Goal: Task Accomplishment & Management: Complete application form

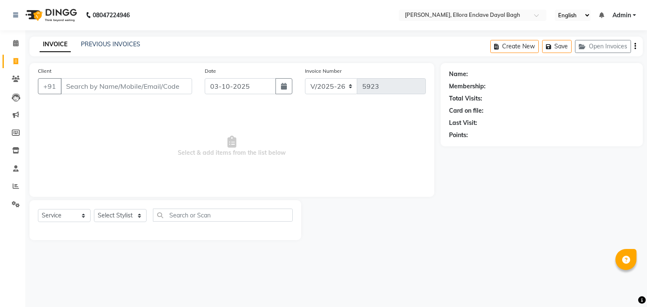
select select "6880"
select select "service"
click at [124, 217] on select "Select Stylist AMAN DANISH SALMANI [PERSON_NAME] kakul KAVITA [PERSON_NAME] [PE…" at bounding box center [120, 215] width 53 height 13
select select "53881"
click at [94, 210] on select "Select Stylist AMAN DANISH SALMANI [PERSON_NAME] kakul KAVITA [PERSON_NAME] [PE…" at bounding box center [120, 215] width 53 height 13
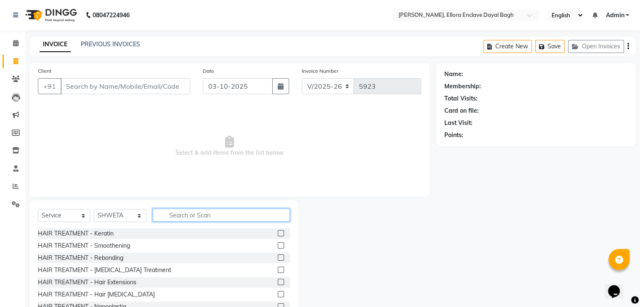
click at [189, 214] on input "text" at bounding box center [221, 215] width 137 height 13
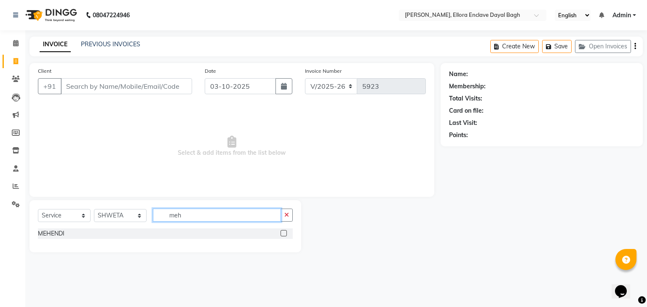
type input "meh"
click at [284, 233] on label at bounding box center [283, 233] width 6 height 6
click at [284, 233] on input "checkbox" at bounding box center [282, 233] width 5 height 5
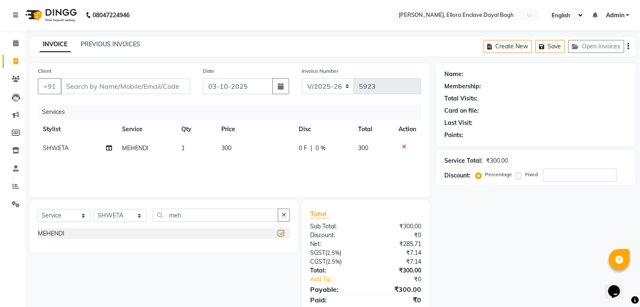
checkbox input "false"
click at [172, 85] on input "Client" at bounding box center [126, 86] width 130 height 16
click at [171, 86] on input "Client" at bounding box center [126, 86] width 130 height 16
type input "7"
type input "0"
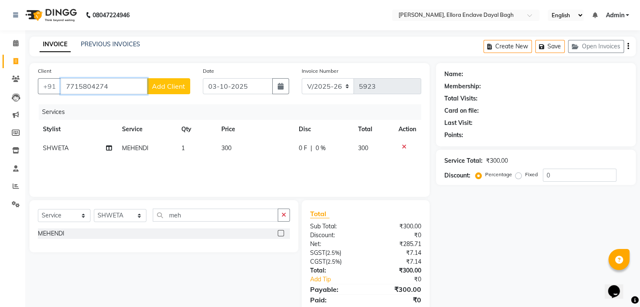
type input "7715804274"
click at [171, 86] on span "Add Client" at bounding box center [168, 86] width 33 height 8
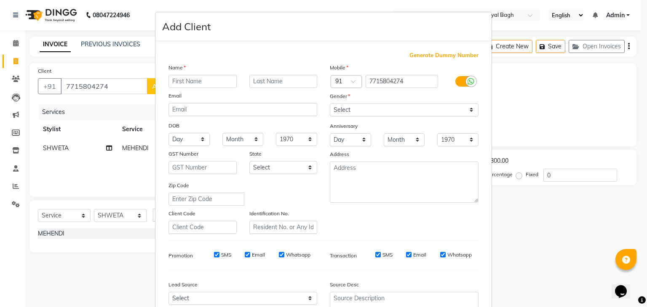
click at [184, 83] on input "text" at bounding box center [202, 81] width 68 height 13
type input "sreya"
click at [385, 112] on select "Select [DEMOGRAPHIC_DATA] [DEMOGRAPHIC_DATA] Other Prefer Not To Say" at bounding box center [404, 110] width 149 height 13
select select "[DEMOGRAPHIC_DATA]"
click at [330, 104] on select "Select [DEMOGRAPHIC_DATA] [DEMOGRAPHIC_DATA] Other Prefer Not To Say" at bounding box center [404, 110] width 149 height 13
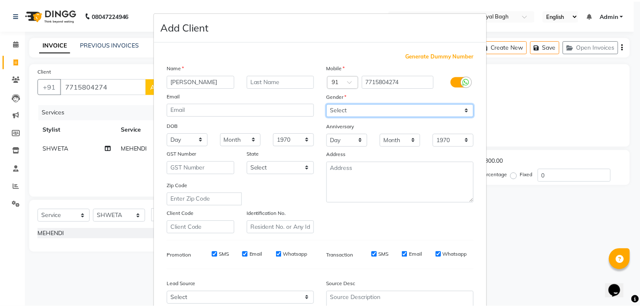
scroll to position [85, 0]
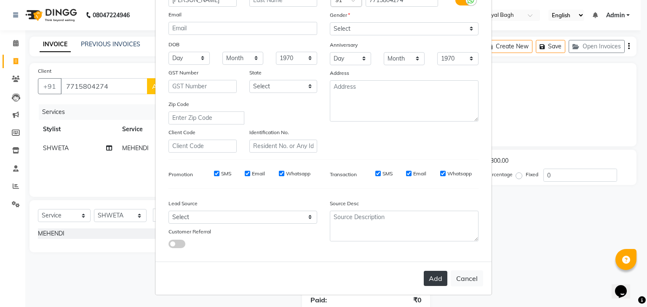
click at [435, 282] on button "Add" at bounding box center [436, 278] width 24 height 15
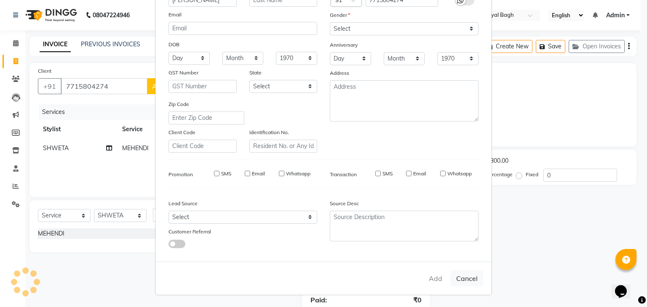
select select
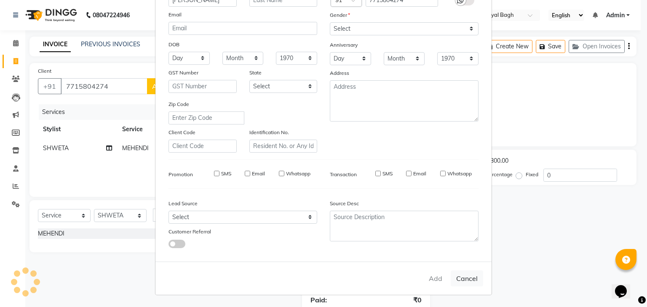
select select
checkbox input "false"
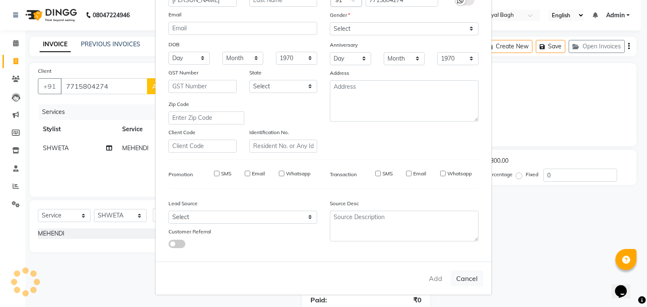
checkbox input "false"
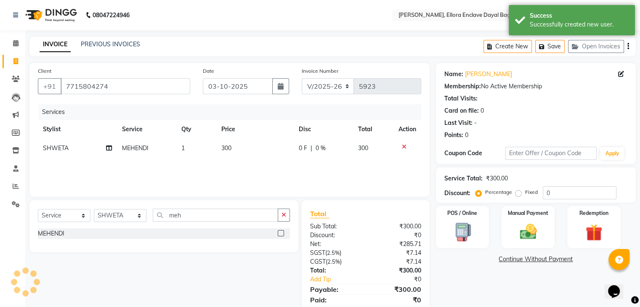
scroll to position [30, 0]
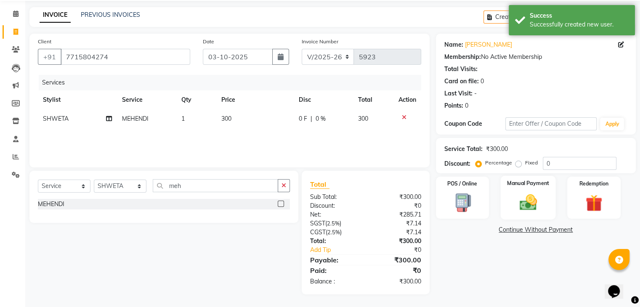
click at [517, 182] on label "Manual Payment" at bounding box center [528, 183] width 42 height 8
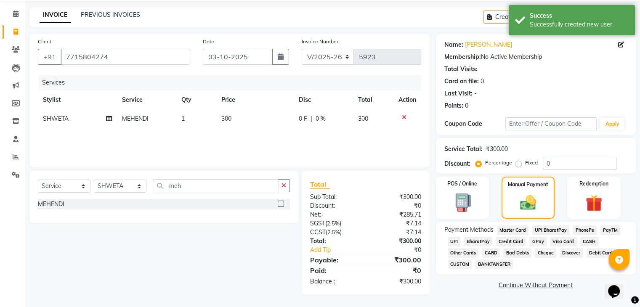
click at [453, 243] on span "UPI" at bounding box center [454, 242] width 13 height 10
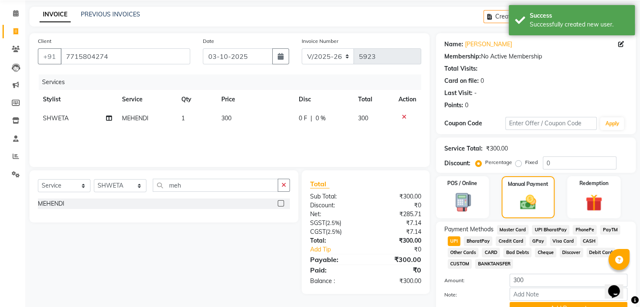
scroll to position [72, 0]
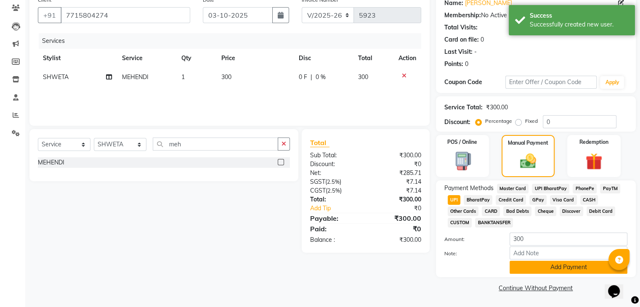
click at [519, 265] on button "Add Payment" at bounding box center [569, 267] width 118 height 13
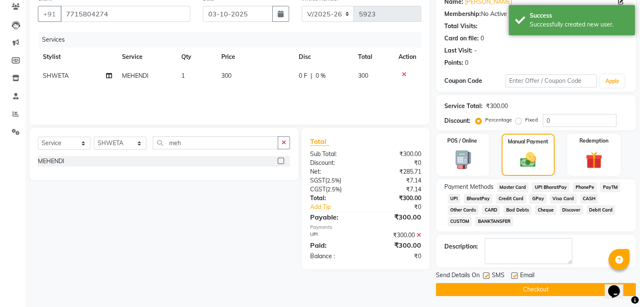
click at [514, 277] on label at bounding box center [515, 276] width 6 height 6
click at [514, 277] on input "checkbox" at bounding box center [514, 276] width 5 height 5
checkbox input "false"
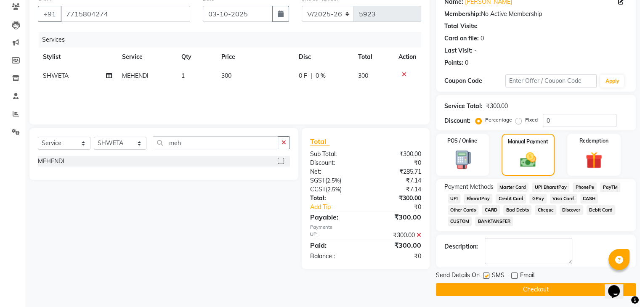
click at [486, 276] on label at bounding box center [486, 276] width 6 height 6
click at [486, 276] on input "checkbox" at bounding box center [485, 276] width 5 height 5
checkbox input "false"
click at [494, 289] on button "Checkout" at bounding box center [536, 289] width 200 height 13
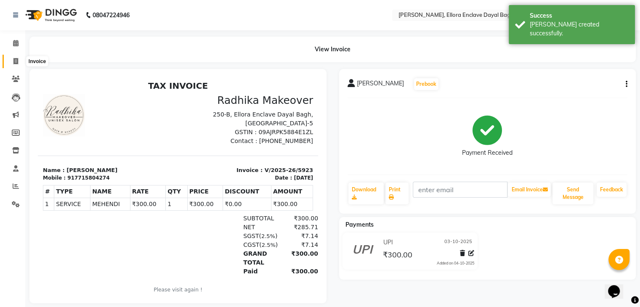
click at [16, 58] on icon at bounding box center [15, 61] width 5 height 6
select select "service"
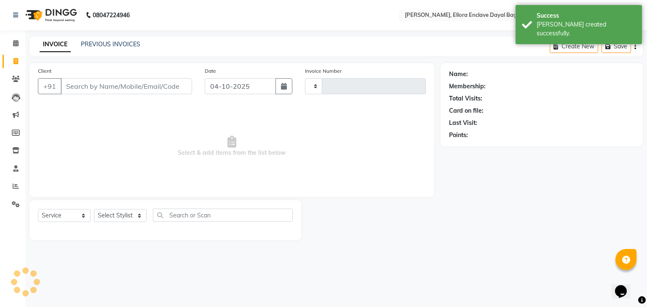
type input "5924"
select select "6880"
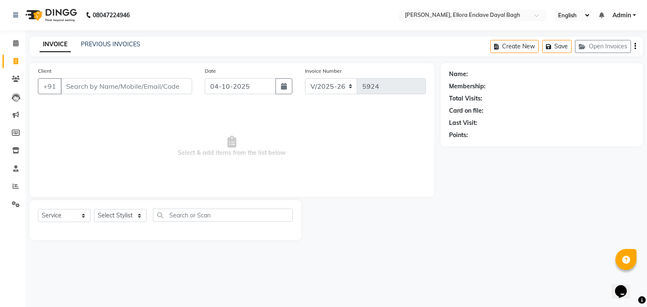
click at [17, 59] on icon at bounding box center [15, 61] width 5 height 6
select select "service"
type input "5924"
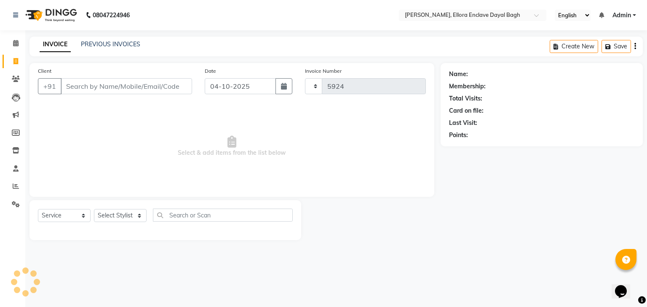
select select "6880"
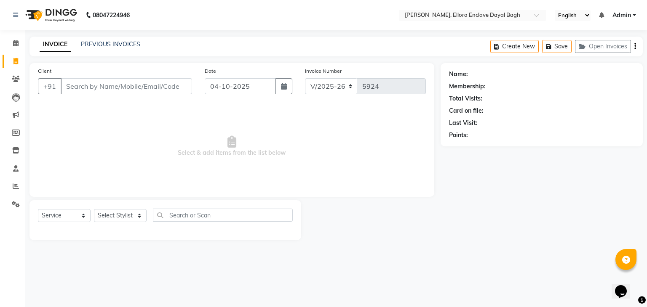
click at [83, 84] on input "Client" at bounding box center [126, 86] width 131 height 16
click at [83, 88] on input "Client" at bounding box center [126, 86] width 131 height 16
type input "p"
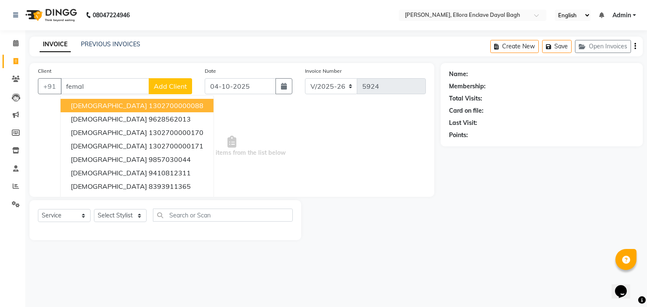
click at [149, 105] on ngb-highlight "1302700000088" at bounding box center [176, 105] width 55 height 8
type input "1302700000088"
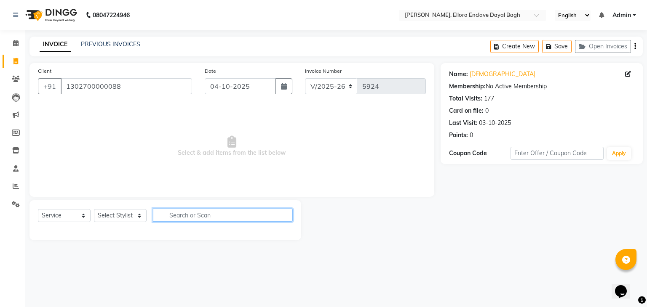
click at [187, 215] on input "text" at bounding box center [223, 215] width 140 height 13
click at [186, 216] on input "e" at bounding box center [223, 215] width 140 height 13
click at [206, 217] on input "eye" at bounding box center [217, 215] width 128 height 13
type input "e"
click at [126, 217] on select "Select Stylist AMAN DANISH SALMANI [PERSON_NAME] kakul KAVITA [PERSON_NAME] [PE…" at bounding box center [120, 215] width 53 height 13
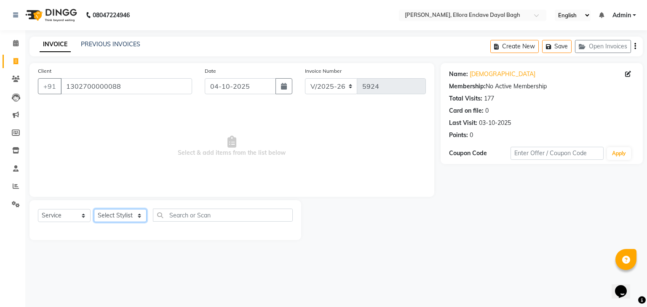
select select "53887"
click at [94, 210] on select "Select Stylist AMAN DANISH SALMANI [PERSON_NAME] kakul KAVITA [PERSON_NAME] [PE…" at bounding box center [120, 215] width 53 height 13
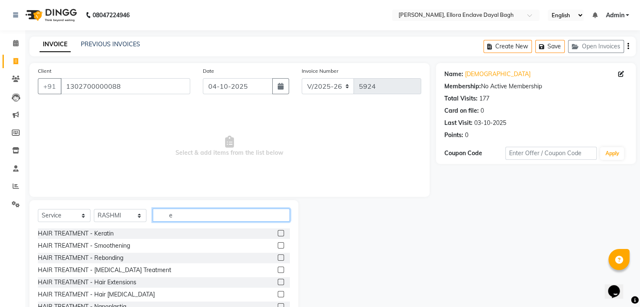
click at [194, 216] on input "e" at bounding box center [221, 215] width 137 height 13
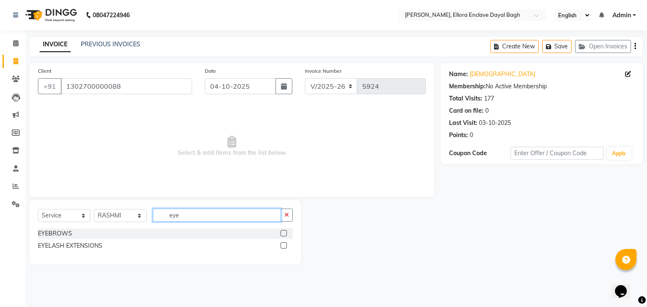
type input "eye"
click at [282, 231] on label at bounding box center [283, 233] width 6 height 6
click at [282, 231] on input "checkbox" at bounding box center [282, 233] width 5 height 5
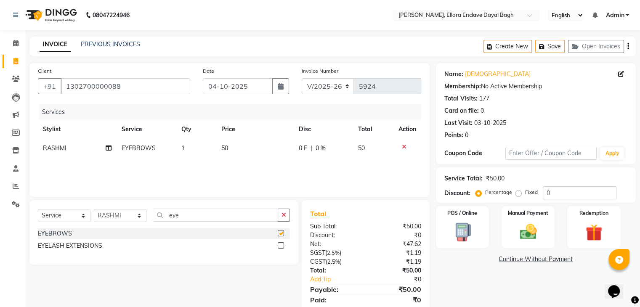
checkbox input "false"
click at [259, 145] on td "50" at bounding box center [255, 148] width 78 height 19
select select "53887"
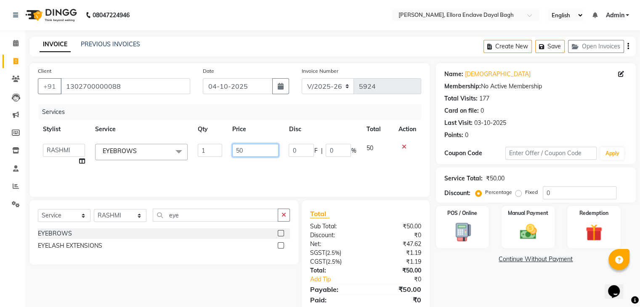
click at [262, 151] on input "50" at bounding box center [255, 150] width 46 height 13
type input "5"
type input "70"
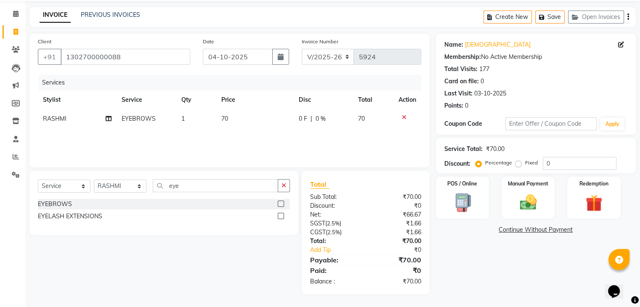
click at [472, 264] on div "Name: Female Membership: No Active Membership Total Visits: 177 Card on file: 0…" at bounding box center [539, 164] width 206 height 261
click at [281, 53] on icon "button" at bounding box center [281, 56] width 6 height 7
select select "10"
select select "2025"
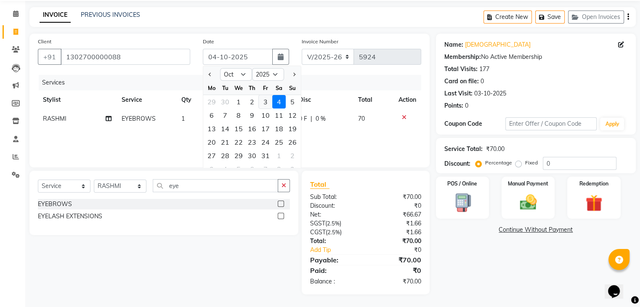
click at [264, 100] on div "3" at bounding box center [265, 101] width 13 height 13
type input "03-10-2025"
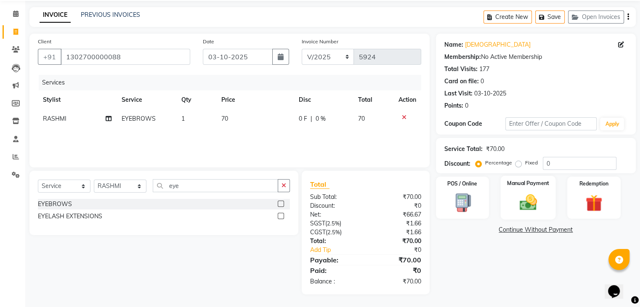
click at [537, 211] on img at bounding box center [528, 203] width 28 height 20
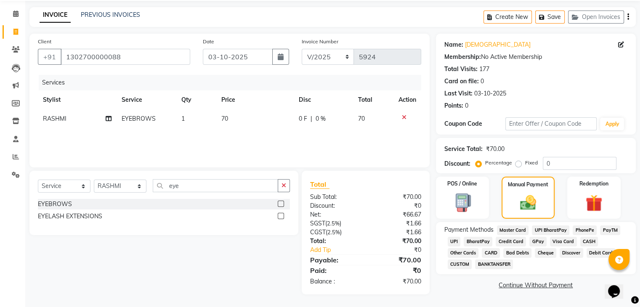
click at [590, 241] on span "CASH" at bounding box center [590, 242] width 18 height 10
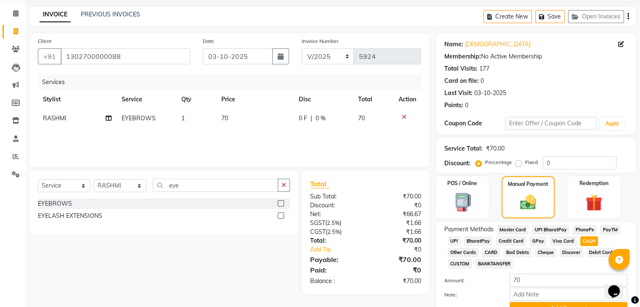
scroll to position [72, 0]
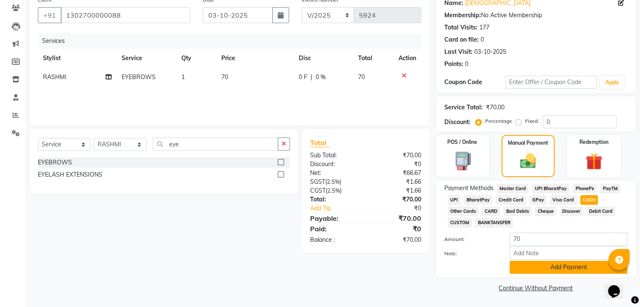
click at [563, 263] on button "Add Payment" at bounding box center [569, 267] width 118 height 13
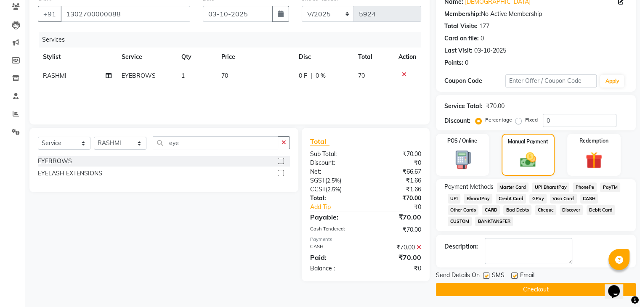
scroll to position [75, 0]
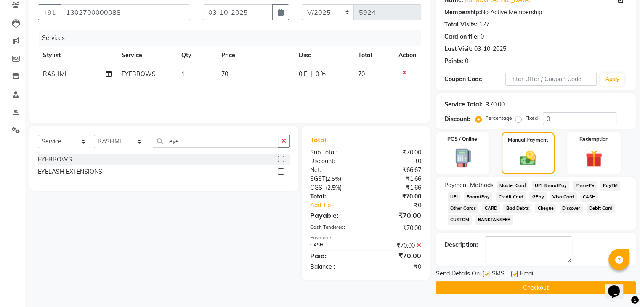
click at [512, 273] on label at bounding box center [515, 274] width 6 height 6
click at [512, 273] on input "checkbox" at bounding box center [514, 274] width 5 height 5
checkbox input "false"
click at [488, 272] on label at bounding box center [486, 274] width 6 height 6
click at [488, 272] on input "checkbox" at bounding box center [485, 274] width 5 height 5
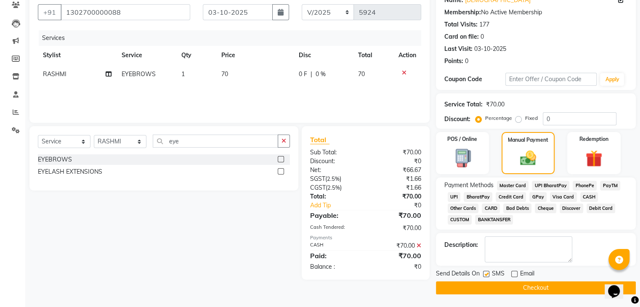
checkbox input "false"
click at [491, 283] on button "Checkout" at bounding box center [536, 288] width 200 height 13
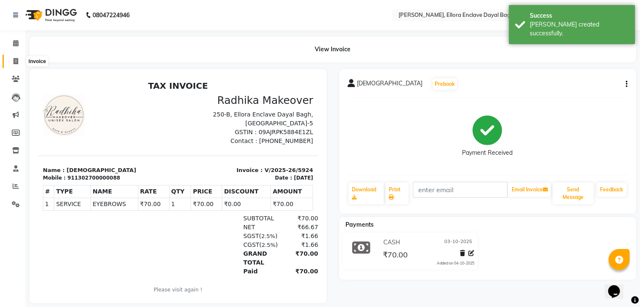
click at [14, 60] on icon at bounding box center [15, 61] width 5 height 6
select select "6880"
select select "service"
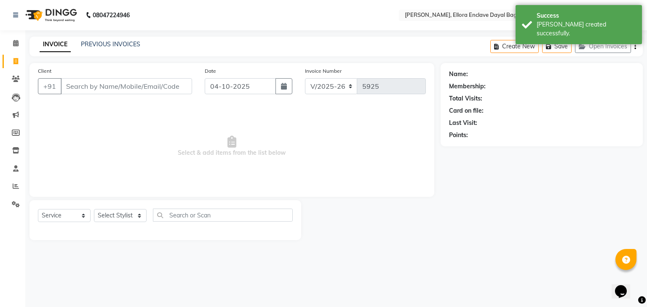
click at [98, 85] on input "Client" at bounding box center [126, 86] width 131 height 16
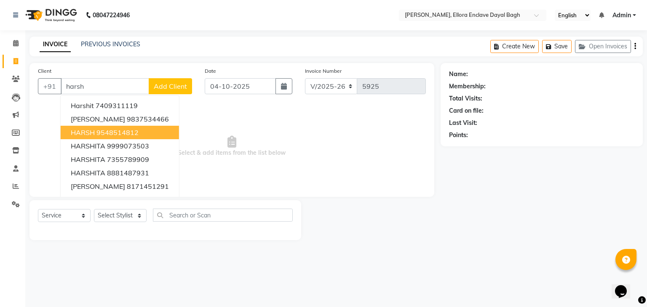
click at [96, 135] on ngb-highlight "9548514812" at bounding box center [117, 132] width 42 height 8
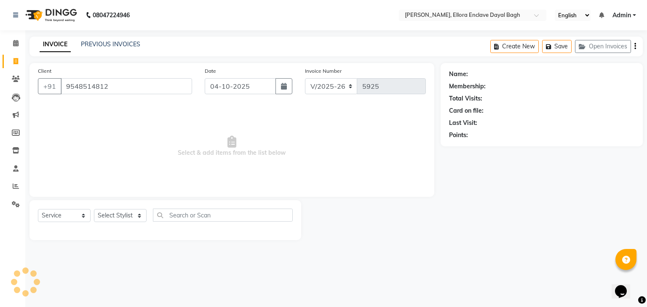
type input "9548514812"
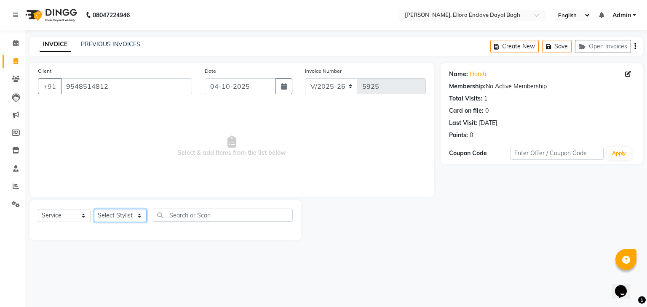
click at [118, 219] on select "Select Stylist AMAN DANISH SALMANI [PERSON_NAME] kakul KAVITA [PERSON_NAME] [PE…" at bounding box center [120, 215] width 53 height 13
select select "53886"
click at [94, 210] on select "Select Stylist AMAN DANISH SALMANI [PERSON_NAME] kakul KAVITA [PERSON_NAME] [PE…" at bounding box center [120, 215] width 53 height 13
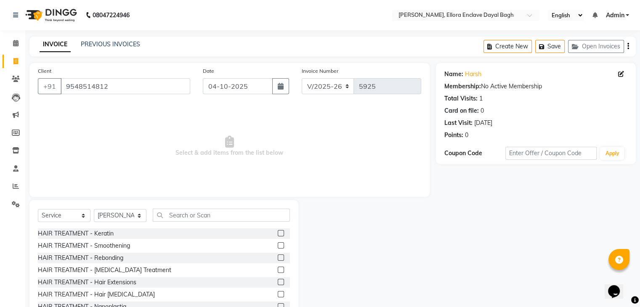
click at [187, 205] on div "Select Service Product Membership Package Voucher Prepaid Gift Card Select Styl…" at bounding box center [163, 262] width 269 height 124
click at [189, 219] on input "text" at bounding box center [221, 215] width 137 height 13
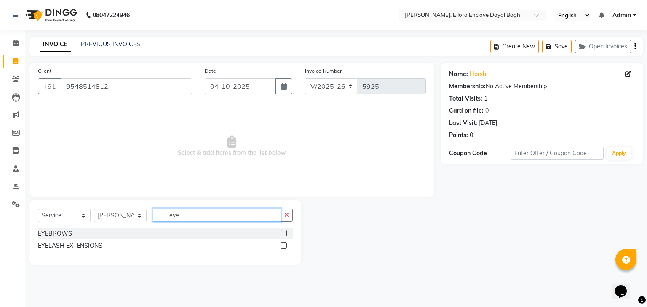
type input "eye"
click at [283, 232] on label at bounding box center [283, 233] width 6 height 6
click at [283, 232] on input "checkbox" at bounding box center [282, 233] width 5 height 5
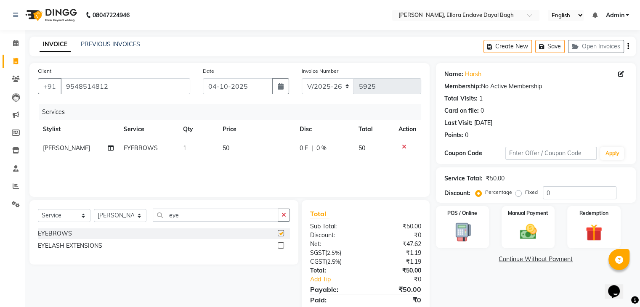
checkbox input "false"
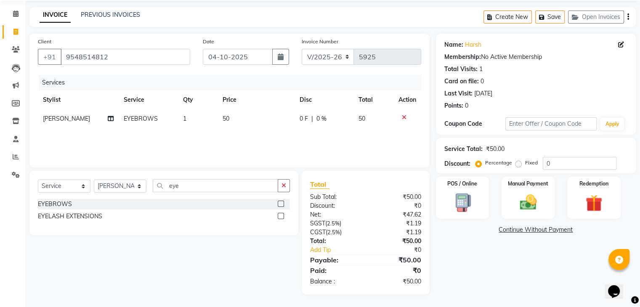
scroll to position [30, 0]
click at [491, 273] on div "Name: Harsh Membership: No Active Membership Total Visits: 1 Card on file: 0 La…" at bounding box center [539, 164] width 206 height 261
click at [500, 273] on div "Name: Harsh Membership: No Active Membership Total Visits: 1 Card on file: 0 La…" at bounding box center [539, 164] width 206 height 261
click at [470, 269] on div "Name: Harsh Membership: No Active Membership Total Visits: 1 Card on file: 0 La…" at bounding box center [539, 164] width 206 height 261
click at [477, 274] on div "Name: Harsh Membership: No Active Membership Total Visits: 1 Card on file: 0 La…" at bounding box center [539, 164] width 206 height 261
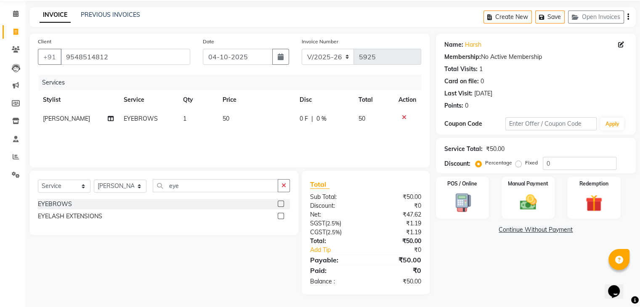
click at [472, 258] on div "Name: Harsh Membership: No Active Membership Total Visits: 1 Card on file: 0 La…" at bounding box center [539, 164] width 206 height 261
click at [489, 275] on div "Name: Harsh Membership: No Active Membership Total Visits: 1 Card on file: 0 La…" at bounding box center [539, 164] width 206 height 261
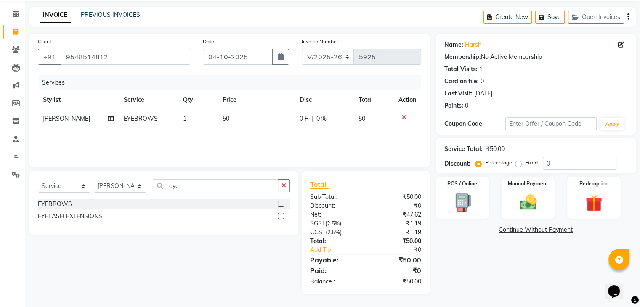
click at [513, 293] on div "Name: Harsh Membership: No Active Membership Total Visits: 1 Card on file: 0 La…" at bounding box center [539, 164] width 206 height 261
click at [286, 59] on button "button" at bounding box center [280, 57] width 17 height 16
select select "10"
select select "2025"
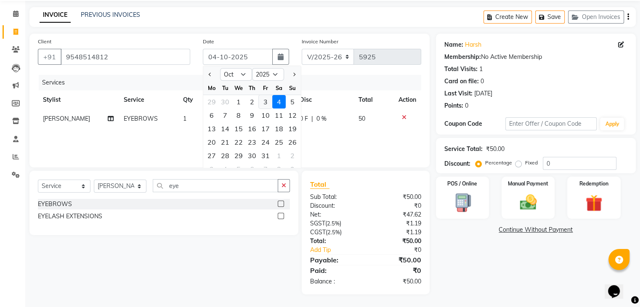
click at [268, 104] on div "3" at bounding box center [265, 101] width 13 height 13
type input "03-10-2025"
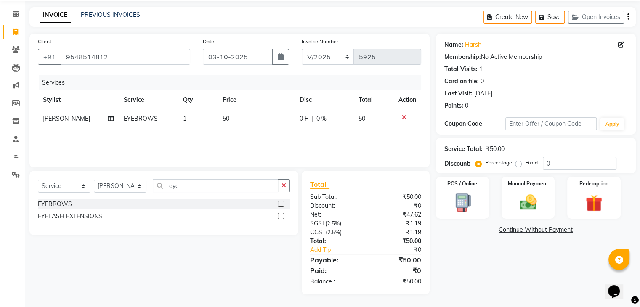
click at [494, 283] on div "Name: Harsh Membership: No Active Membership Total Visits: 1 Card on file: 0 La…" at bounding box center [539, 164] width 206 height 261
click at [524, 203] on img at bounding box center [528, 203] width 28 height 20
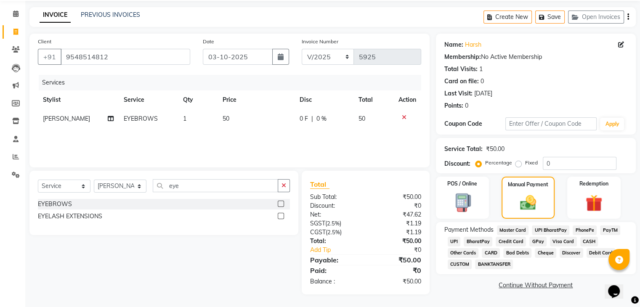
click at [581, 239] on span "CASH" at bounding box center [590, 242] width 18 height 10
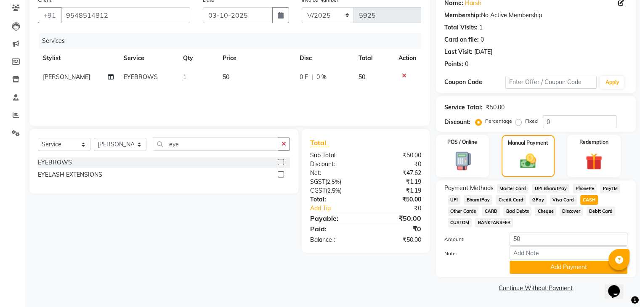
scroll to position [72, 0]
click at [572, 272] on button "Add Payment" at bounding box center [569, 267] width 118 height 13
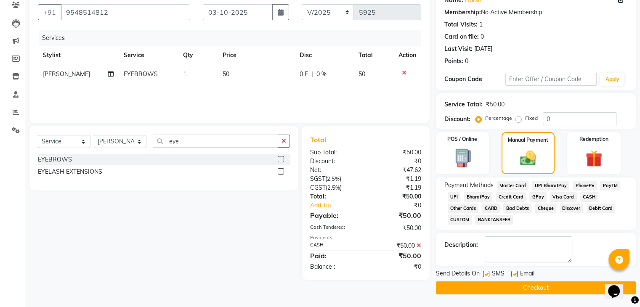
click at [514, 273] on label at bounding box center [515, 274] width 6 height 6
click at [514, 273] on input "checkbox" at bounding box center [514, 274] width 5 height 5
checkbox input "false"
click at [486, 273] on label at bounding box center [486, 274] width 6 height 6
click at [486, 273] on input "checkbox" at bounding box center [485, 274] width 5 height 5
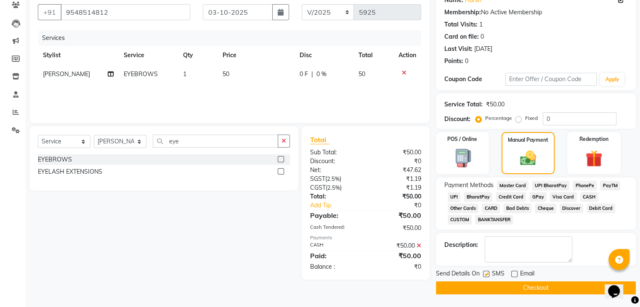
checkbox input "false"
click at [490, 284] on button "Checkout" at bounding box center [536, 288] width 200 height 13
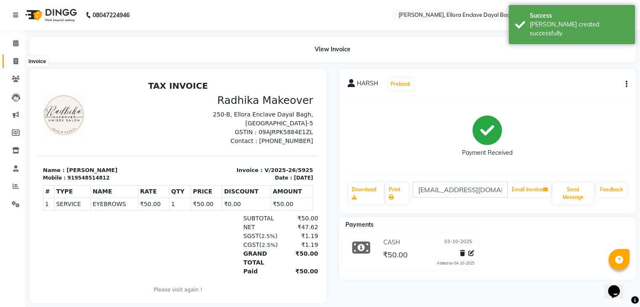
click at [8, 58] on span at bounding box center [15, 62] width 15 height 10
select select "service"
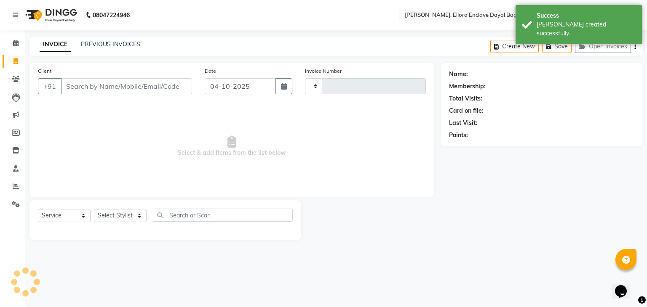
type input "5926"
select select "6880"
click at [88, 93] on input "Client" at bounding box center [126, 86] width 131 height 16
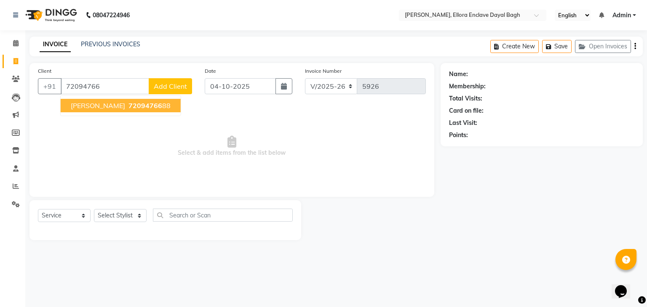
click at [134, 107] on button "vinita 72094766 88" at bounding box center [121, 105] width 120 height 13
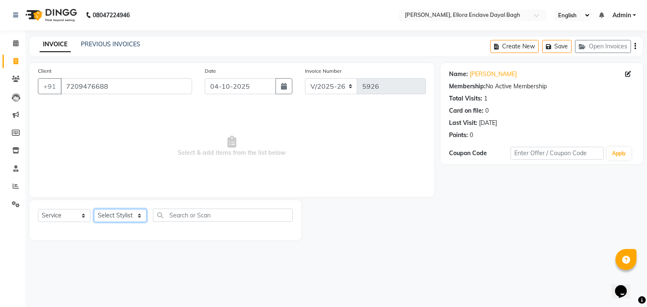
click at [131, 221] on select "Select Stylist AMAN DANISH SALMANI [PERSON_NAME] kakul KAVITA [PERSON_NAME] [PE…" at bounding box center [120, 215] width 53 height 13
click at [128, 81] on input "7209476688" at bounding box center [126, 86] width 131 height 16
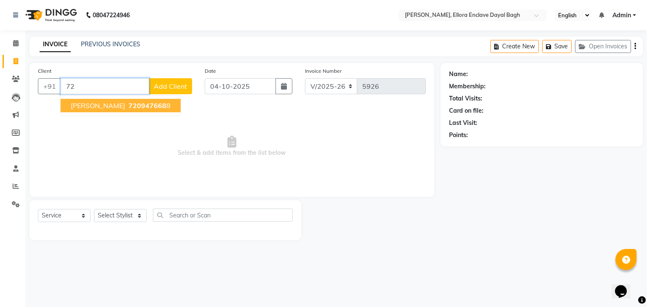
type input "7"
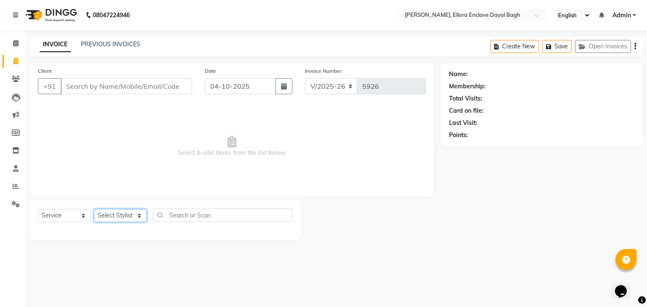
click at [126, 214] on select "Select Stylist AMAN DANISH SALMANI [PERSON_NAME] kakul KAVITA [PERSON_NAME] [PE…" at bounding box center [120, 215] width 53 height 13
select select "58738"
click at [94, 210] on select "Select Stylist AMAN DANISH SALMANI [PERSON_NAME] kakul KAVITA [PERSON_NAME] [PE…" at bounding box center [120, 215] width 53 height 13
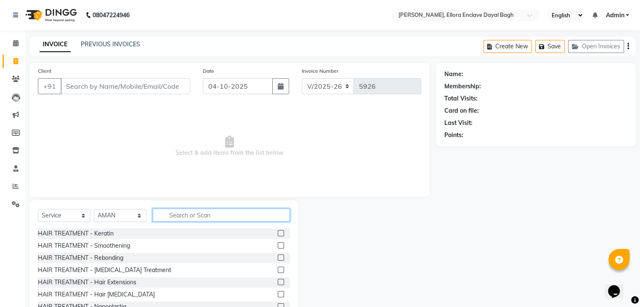
click at [199, 217] on input "text" at bounding box center [221, 215] width 137 height 13
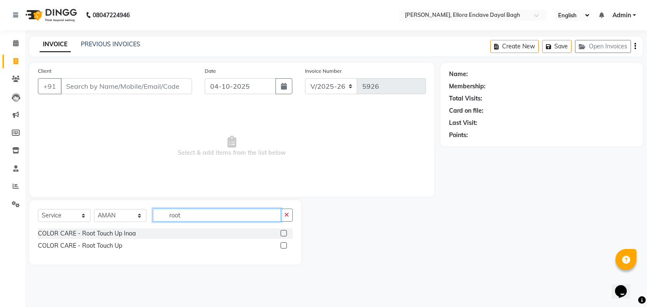
type input "root"
click at [285, 245] on label at bounding box center [283, 246] width 6 height 6
click at [285, 245] on input "checkbox" at bounding box center [282, 245] width 5 height 5
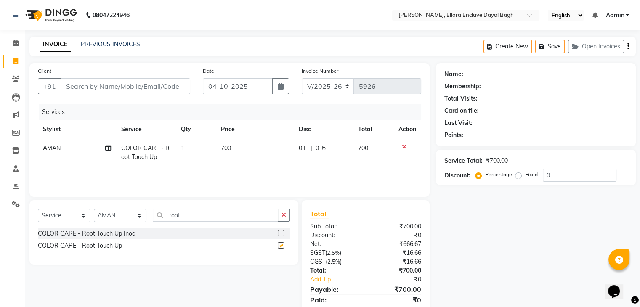
checkbox input "false"
click at [107, 148] on icon at bounding box center [108, 148] width 6 height 6
select select "58738"
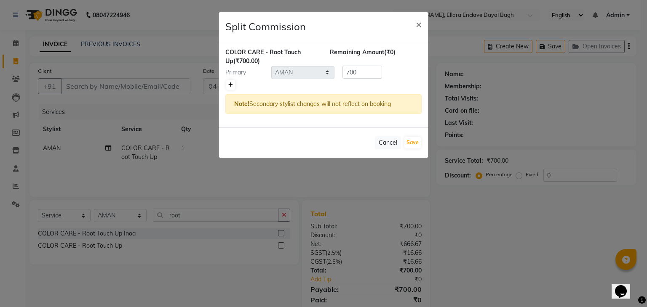
click at [232, 87] on link at bounding box center [230, 85] width 9 height 10
type input "350"
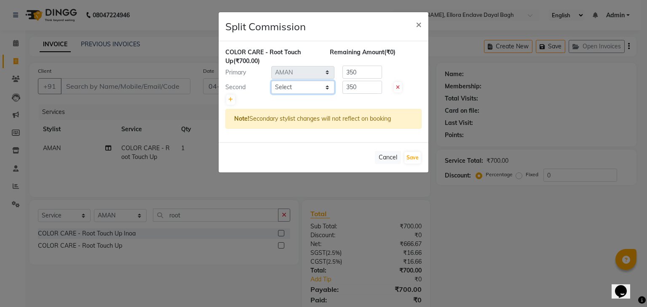
click at [298, 91] on select "Select AMAN DANISH SALMANI [PERSON_NAME] kakul KAVITA [PERSON_NAME] [PERSON_NAM…" at bounding box center [302, 87] width 63 height 13
select select "53881"
click at [271, 81] on select "Select AMAN DANISH SALMANI [PERSON_NAME] kakul KAVITA [PERSON_NAME] [PERSON_NAM…" at bounding box center [302, 87] width 63 height 13
click at [227, 99] on link at bounding box center [230, 100] width 9 height 10
type input "233.33"
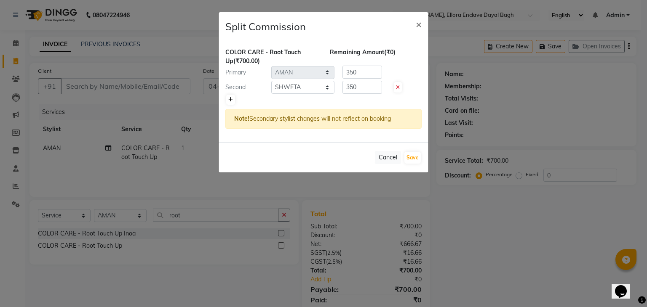
type input "233.33"
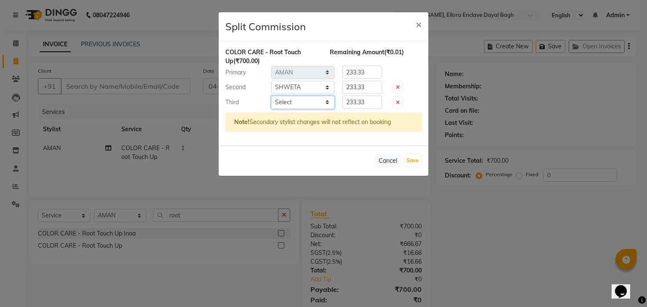
click at [280, 104] on select "Select AMAN DANISH SALMANI [PERSON_NAME] kakul KAVITA [PERSON_NAME] [PERSON_NAM…" at bounding box center [302, 102] width 63 height 13
select select "53882"
click at [271, 96] on select "Select AMAN DANISH SALMANI [PERSON_NAME] kakul KAVITA [PERSON_NAME] [PERSON_NAM…" at bounding box center [302, 102] width 63 height 13
click at [410, 157] on button "Save" at bounding box center [412, 161] width 16 height 12
select select "Select"
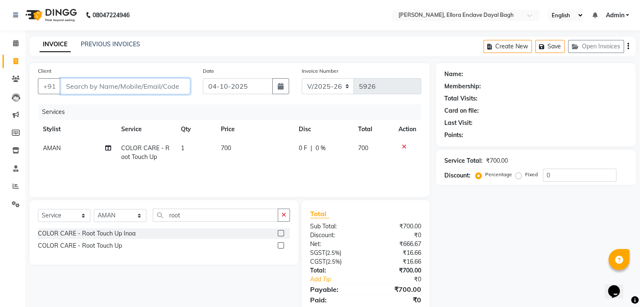
click at [164, 88] on input "Client" at bounding box center [126, 86] width 130 height 16
click at [103, 80] on input "Client" at bounding box center [126, 86] width 130 height 16
click at [107, 88] on input "Client" at bounding box center [126, 86] width 130 height 16
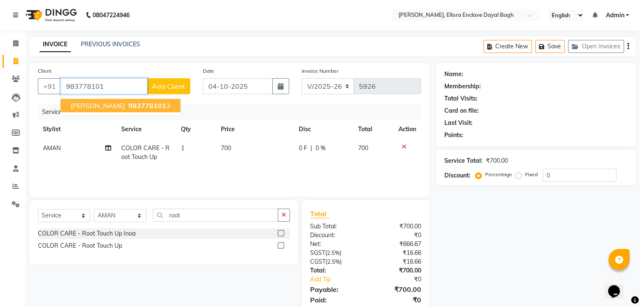
click at [128, 105] on span "983778101" at bounding box center [147, 105] width 38 height 8
type input "9837781013"
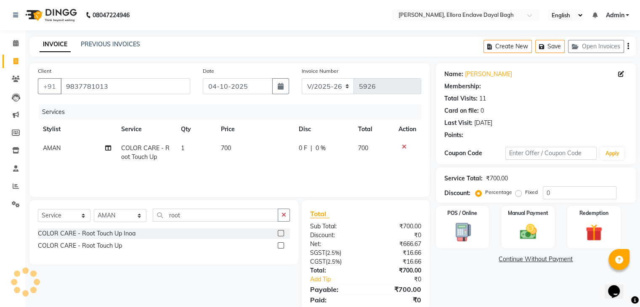
scroll to position [30, 0]
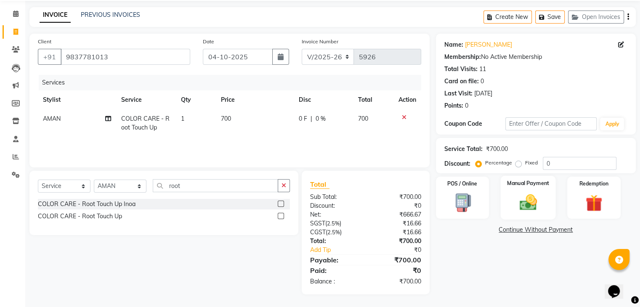
click at [529, 194] on img at bounding box center [528, 203] width 28 height 20
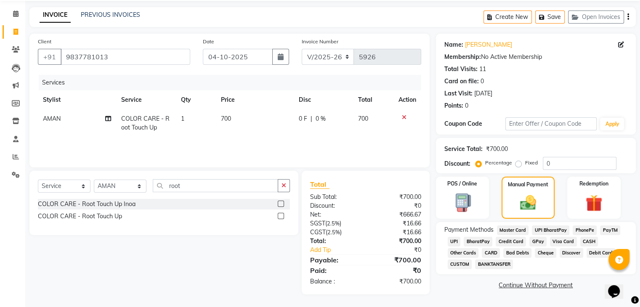
click at [590, 241] on span "CASH" at bounding box center [590, 242] width 18 height 10
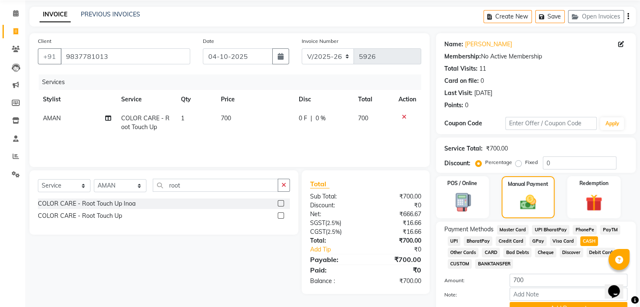
scroll to position [72, 0]
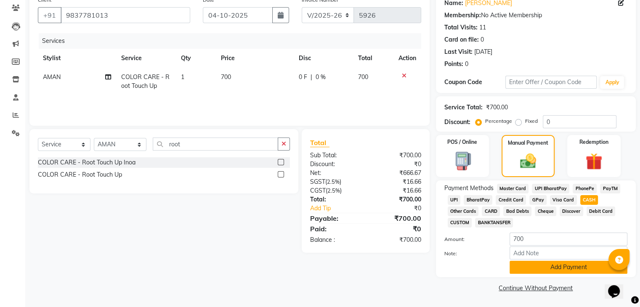
click at [589, 269] on button "Add Payment" at bounding box center [569, 267] width 118 height 13
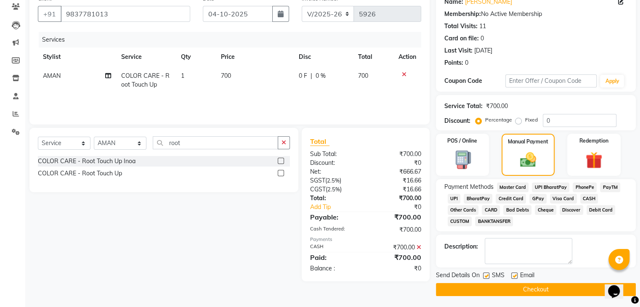
scroll to position [75, 0]
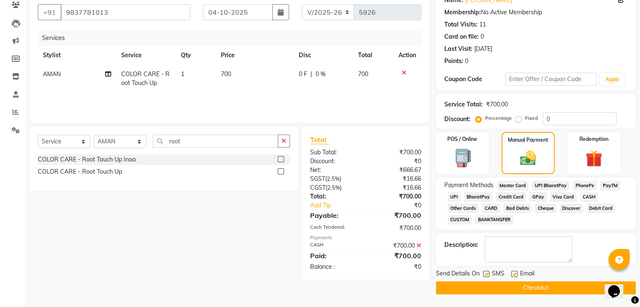
click at [514, 275] on label at bounding box center [515, 274] width 6 height 6
click at [514, 275] on input "checkbox" at bounding box center [514, 274] width 5 height 5
checkbox input "false"
click at [486, 275] on label at bounding box center [486, 274] width 6 height 6
click at [486, 275] on input "checkbox" at bounding box center [485, 274] width 5 height 5
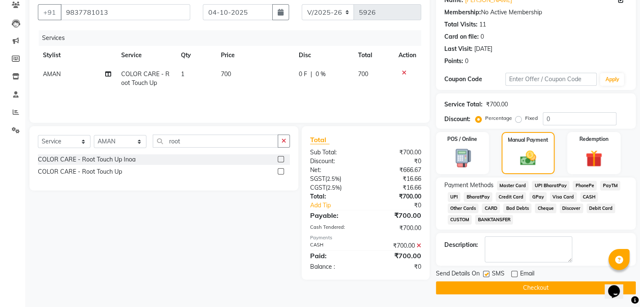
checkbox input "false"
click at [489, 286] on button "Checkout" at bounding box center [536, 288] width 200 height 13
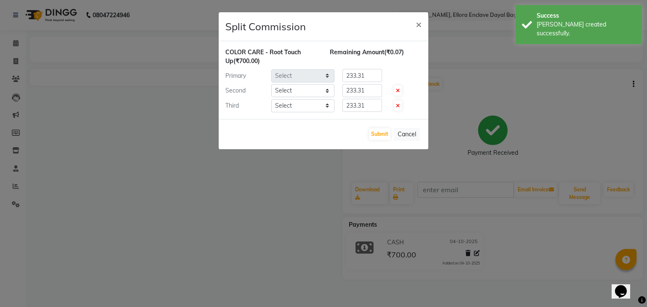
select select "58738"
select select "53881"
select select "53882"
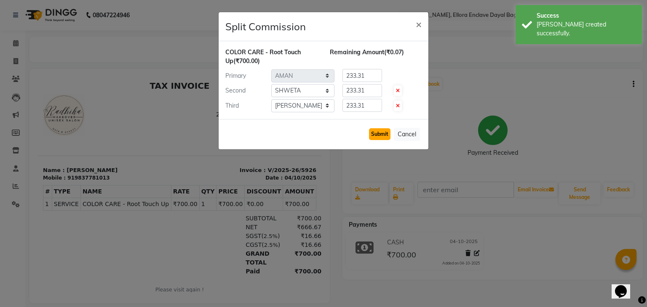
click at [384, 128] on button "Submit" at bounding box center [379, 134] width 21 height 12
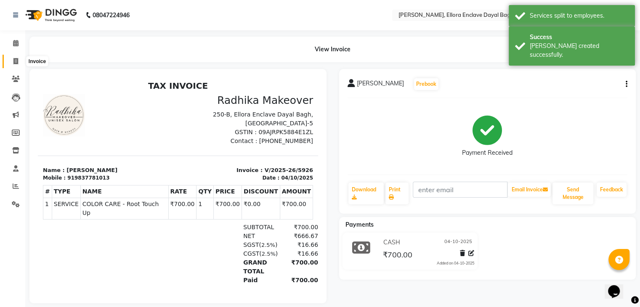
click at [15, 58] on icon at bounding box center [15, 61] width 5 height 6
select select "service"
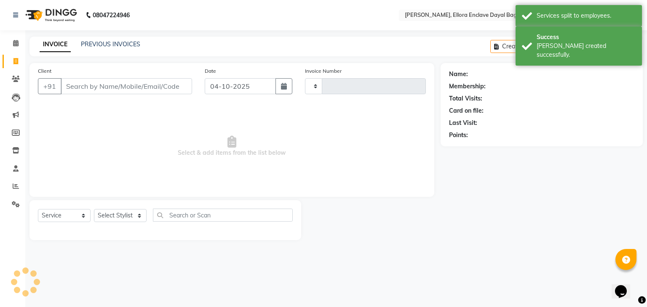
type input "5927"
select select "6880"
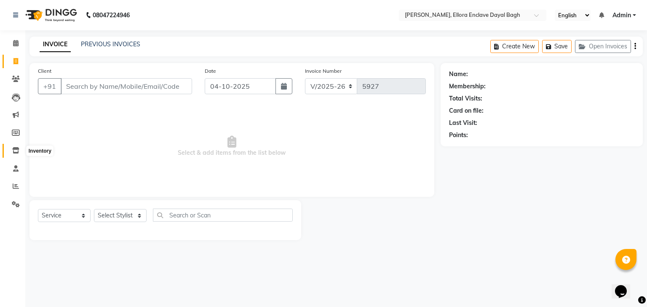
click at [13, 151] on icon at bounding box center [15, 150] width 7 height 6
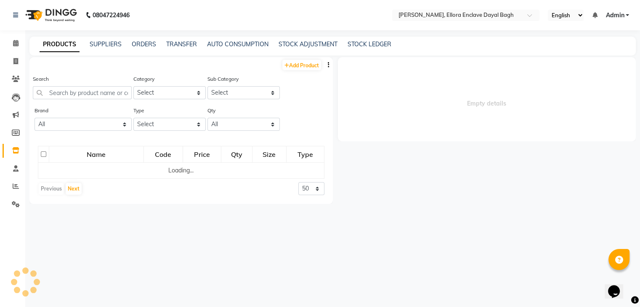
select select
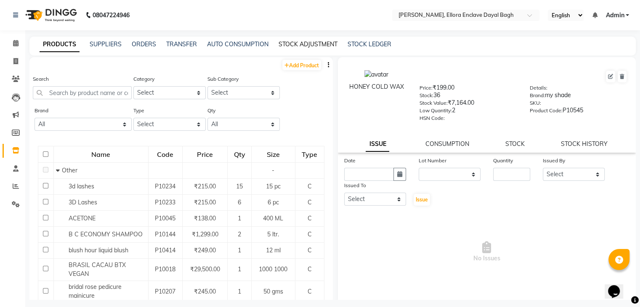
click at [293, 45] on link "STOCK ADJUSTMENT" at bounding box center [308, 44] width 59 height 8
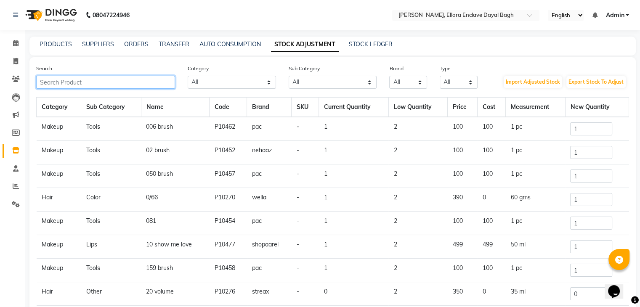
click at [149, 84] on input "text" at bounding box center [105, 82] width 139 height 13
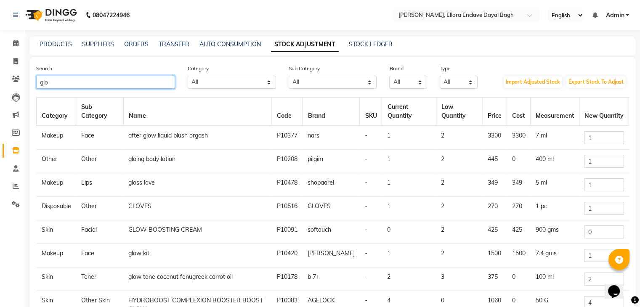
click at [98, 86] on input "glo" at bounding box center [105, 82] width 139 height 13
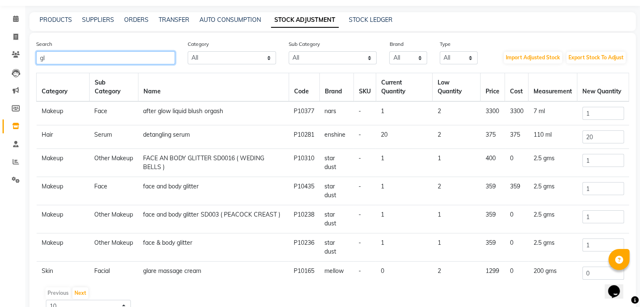
scroll to position [23, 0]
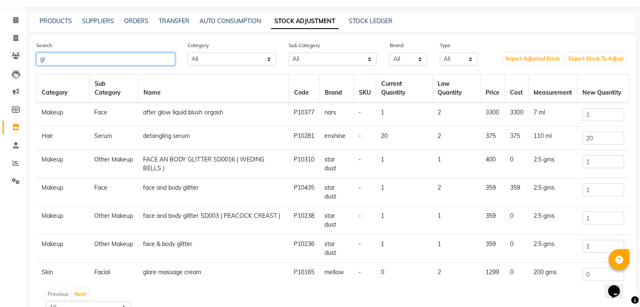
click at [95, 62] on input "gl" at bounding box center [105, 59] width 139 height 13
type input "g"
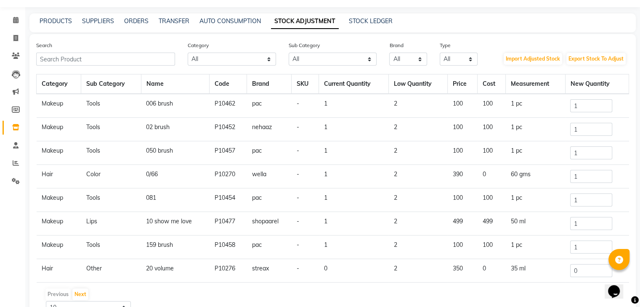
click at [51, 53] on div "Search" at bounding box center [106, 53] width 152 height 25
click at [52, 54] on input "text" at bounding box center [105, 59] width 139 height 13
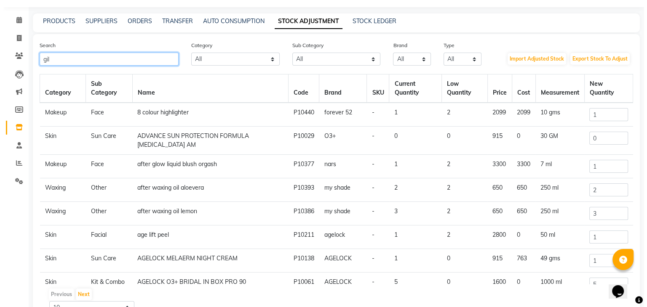
scroll to position [0, 0]
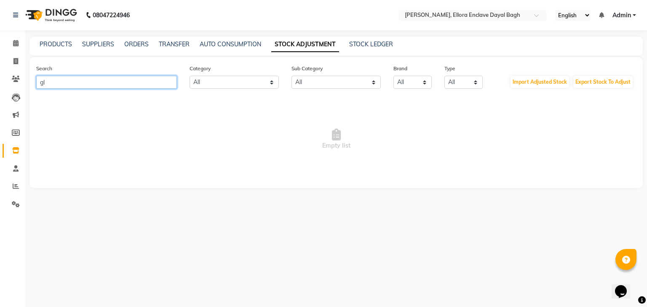
type input "g"
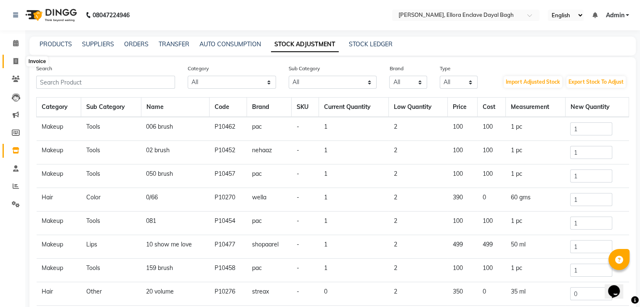
click at [16, 57] on span at bounding box center [15, 62] width 15 height 10
select select "6880"
select select "service"
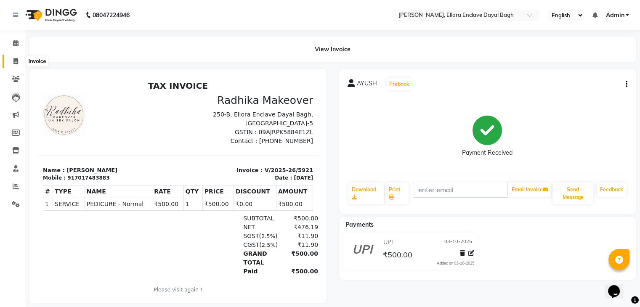
click at [19, 58] on span at bounding box center [15, 62] width 15 height 10
select select "service"
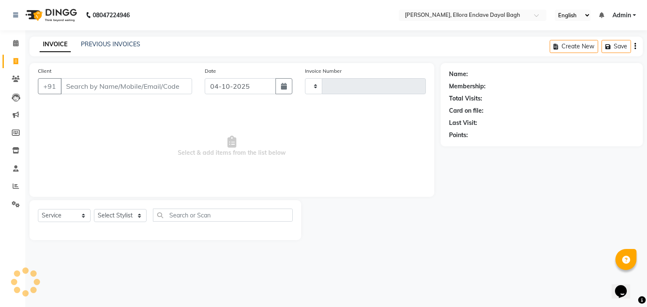
type input "5926"
select select "6880"
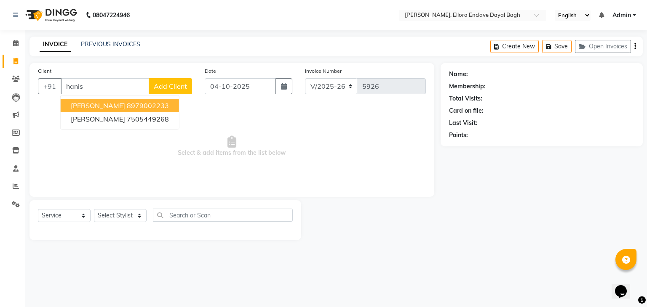
click at [127, 108] on ngb-highlight "8979002233" at bounding box center [148, 105] width 42 height 8
type input "8979002233"
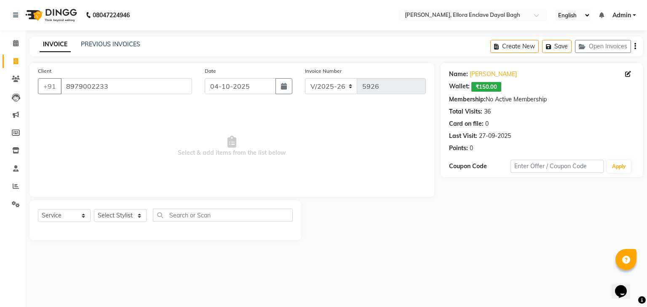
click at [136, 206] on div "Select Service Product Membership Package Voucher Prepaid Gift Card Select Styl…" at bounding box center [165, 220] width 272 height 40
click at [135, 213] on select "Select Stylist AMAN DANISH SALMANI [PERSON_NAME] kakul KAVITA [PERSON_NAME] [PE…" at bounding box center [120, 215] width 53 height 13
select select "53888"
click at [94, 210] on select "Select Stylist AMAN DANISH SALMANI [PERSON_NAME] kakul KAVITA [PERSON_NAME] [PE…" at bounding box center [120, 215] width 53 height 13
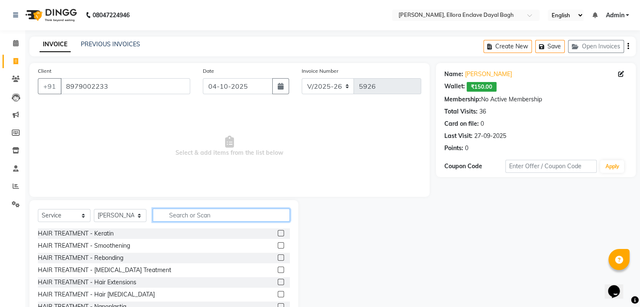
click at [199, 219] on input "text" at bounding box center [221, 215] width 137 height 13
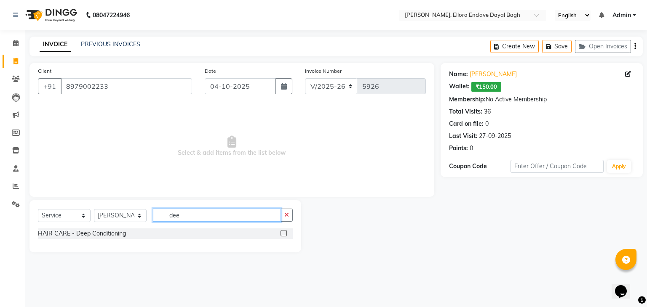
type input "dee"
click at [283, 233] on label at bounding box center [283, 233] width 6 height 6
click at [283, 233] on input "checkbox" at bounding box center [282, 233] width 5 height 5
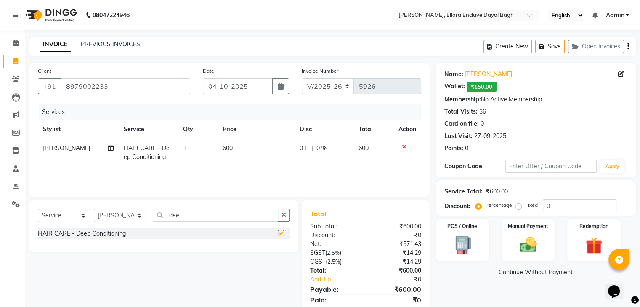
checkbox input "false"
click at [223, 151] on span "600" at bounding box center [228, 148] width 10 height 8
select select "53888"
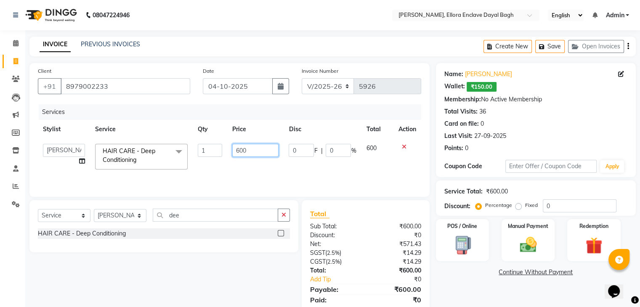
click at [240, 148] on input "600" at bounding box center [255, 150] width 46 height 13
type input "800"
click at [251, 173] on div "Services Stylist Service Qty Price Disc Total Action AMAN DANISH SALMANI [PERSO…" at bounding box center [230, 146] width 384 height 84
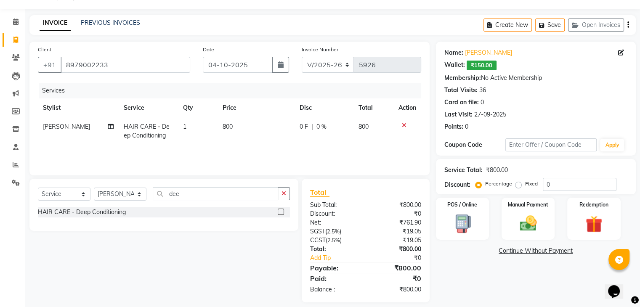
scroll to position [30, 0]
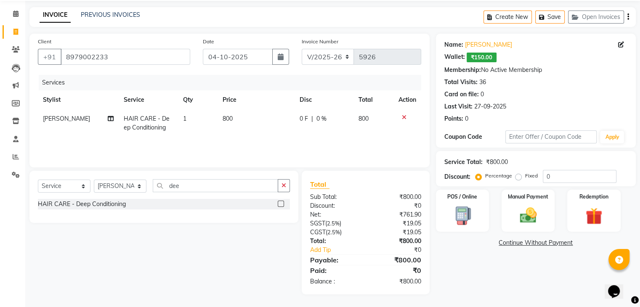
click at [467, 273] on div "Name: [PERSON_NAME]: ₹150.00 Membership: No Active Membership Total Visits: 36 …" at bounding box center [539, 164] width 206 height 261
click at [184, 186] on input "dee" at bounding box center [215, 185] width 125 height 13
type input "d"
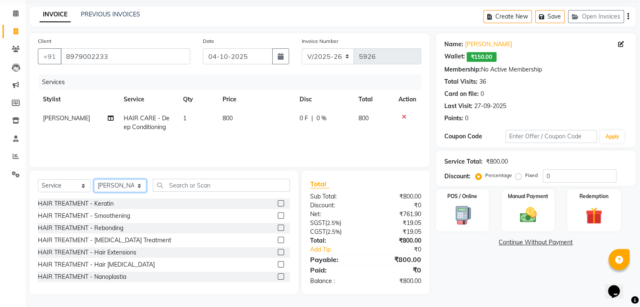
click at [129, 188] on select "Select Stylist AMAN DANISH SALMANI [PERSON_NAME] kakul KAVITA [PERSON_NAME] [PE…" at bounding box center [120, 185] width 53 height 13
select select "86751"
click at [94, 180] on select "Select Stylist AMAN DANISH SALMANI [PERSON_NAME] kakul KAVITA [PERSON_NAME] [PE…" at bounding box center [120, 185] width 53 height 13
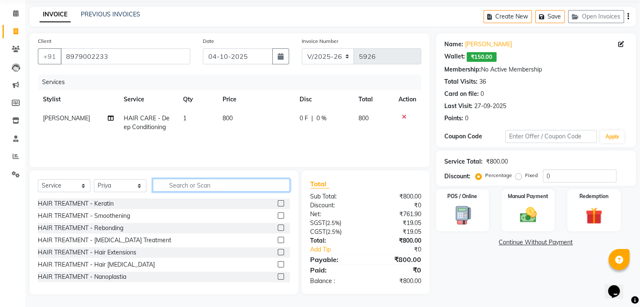
click at [189, 184] on input "text" at bounding box center [221, 185] width 137 height 13
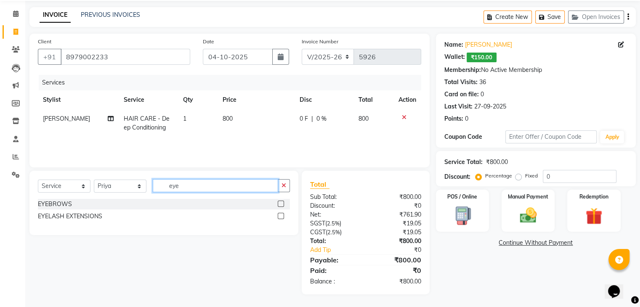
type input "eye"
click at [282, 203] on label at bounding box center [281, 204] width 6 height 6
click at [282, 203] on input "checkbox" at bounding box center [280, 204] width 5 height 5
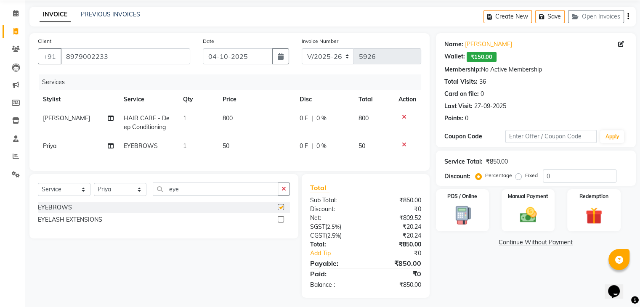
checkbox input "false"
click at [248, 147] on td "50" at bounding box center [256, 146] width 77 height 19
select select "86751"
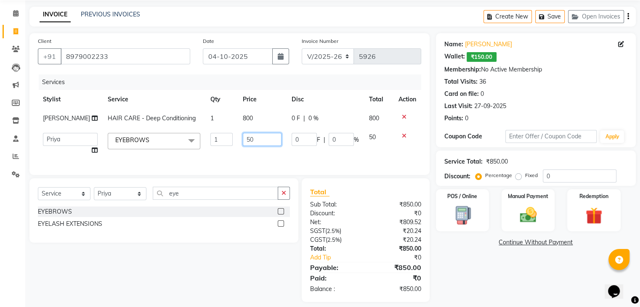
click at [256, 146] on input "50" at bounding box center [262, 139] width 39 height 13
type input "5"
type input "100"
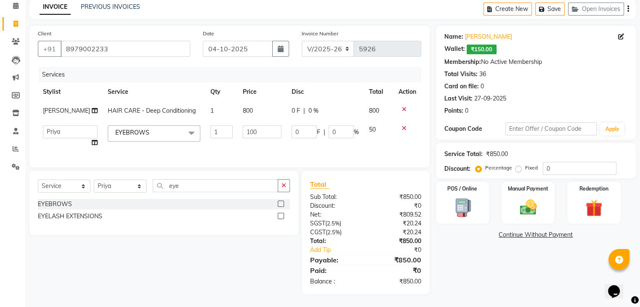
scroll to position [40, 0]
click at [512, 260] on div "Name: [PERSON_NAME]: ₹150.00 Membership: No Active Membership Total Visits: 36 …" at bounding box center [539, 160] width 206 height 269
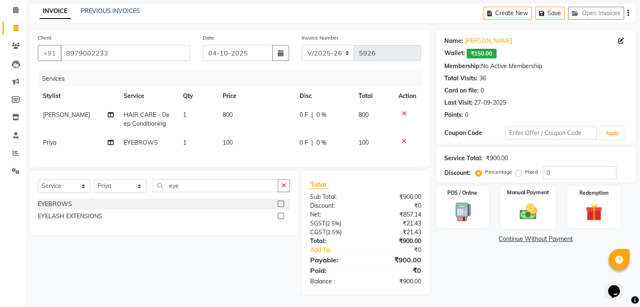
click at [532, 202] on img at bounding box center [528, 212] width 28 height 20
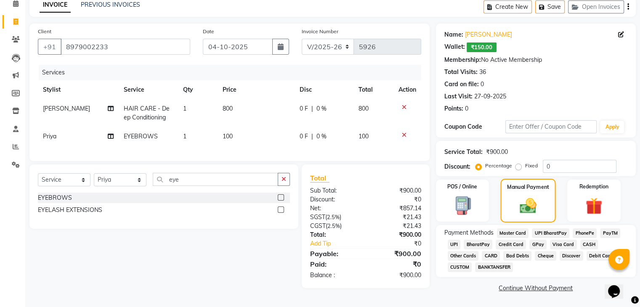
scroll to position [40, 0]
click at [589, 245] on span "CASH" at bounding box center [590, 245] width 18 height 10
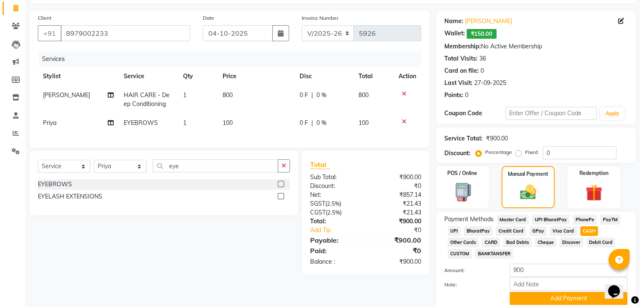
scroll to position [86, 0]
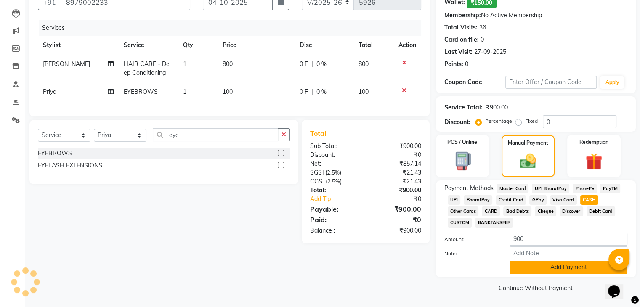
click at [561, 268] on button "Add Payment" at bounding box center [569, 267] width 118 height 13
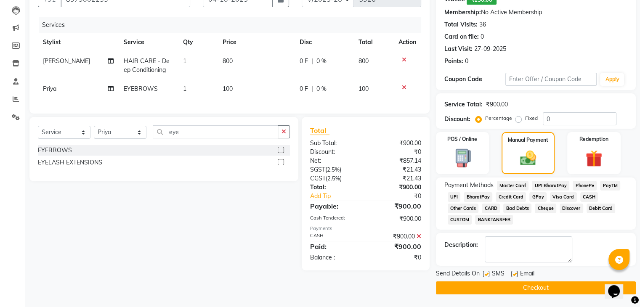
click at [514, 274] on label at bounding box center [515, 274] width 6 height 6
click at [514, 274] on input "checkbox" at bounding box center [514, 274] width 5 height 5
checkbox input "false"
click at [485, 272] on label at bounding box center [486, 274] width 6 height 6
click at [485, 272] on input "checkbox" at bounding box center [485, 274] width 5 height 5
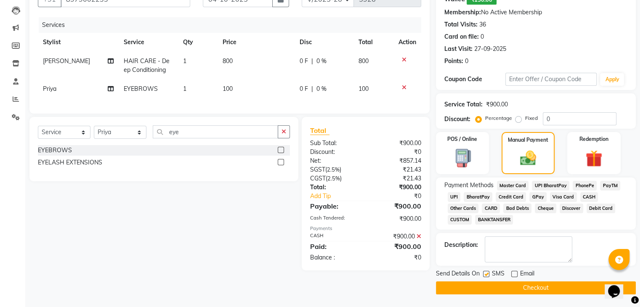
checkbox input "false"
click at [492, 285] on button "Checkout" at bounding box center [536, 288] width 200 height 13
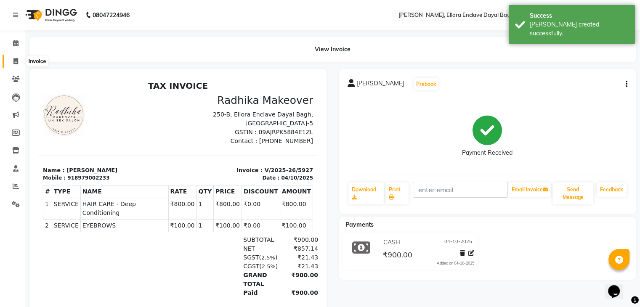
click at [14, 63] on icon at bounding box center [15, 61] width 5 height 6
select select "6880"
select select "service"
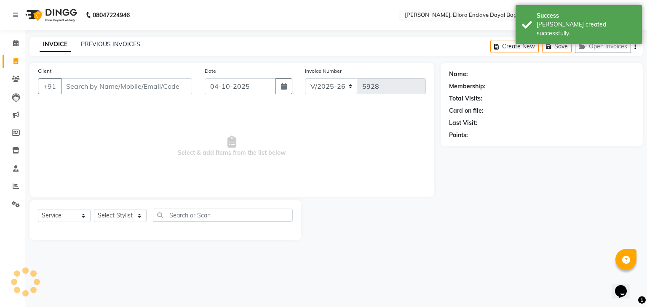
click at [103, 90] on input "Client" at bounding box center [126, 86] width 131 height 16
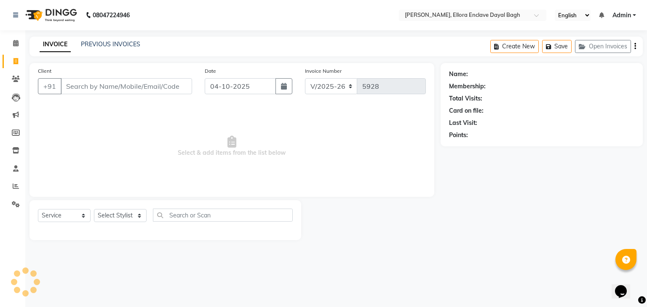
click at [69, 126] on span "Select & add items from the list below" at bounding box center [232, 146] width 388 height 84
click at [134, 218] on select "Select Stylist AMAN DANISH SALMANI [PERSON_NAME] kakul KAVITA [PERSON_NAME] [PE…" at bounding box center [120, 215] width 53 height 13
select select "53881"
click at [94, 210] on select "Select Stylist AMAN DANISH SALMANI [PERSON_NAME] kakul KAVITA [PERSON_NAME] [PE…" at bounding box center [120, 215] width 53 height 13
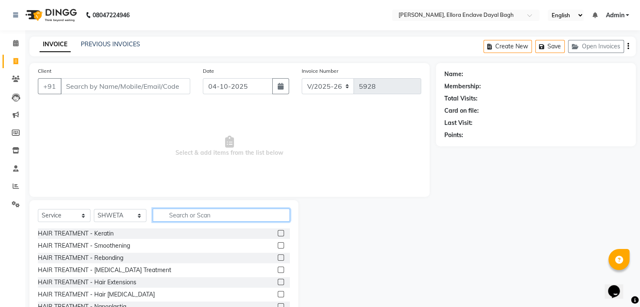
click at [185, 213] on input "text" at bounding box center [221, 215] width 137 height 13
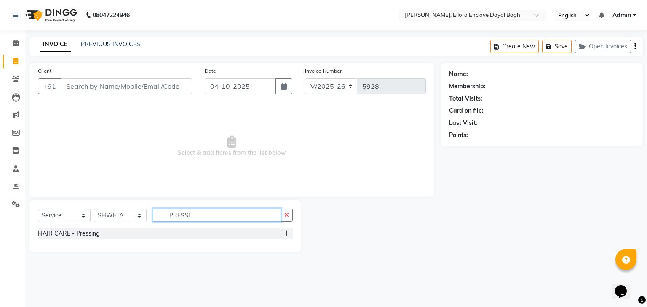
type input "PRESSI"
click at [283, 235] on label at bounding box center [283, 233] width 6 height 6
click at [283, 235] on input "checkbox" at bounding box center [282, 233] width 5 height 5
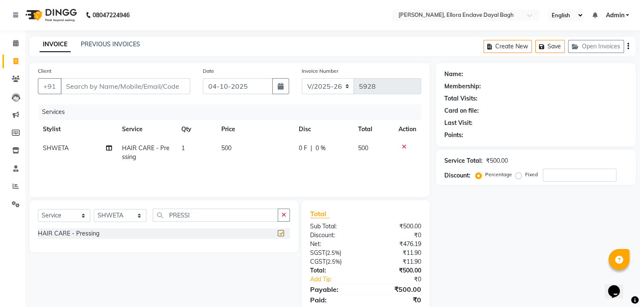
checkbox input "false"
click at [195, 216] on input "PRESSI" at bounding box center [215, 215] width 125 height 13
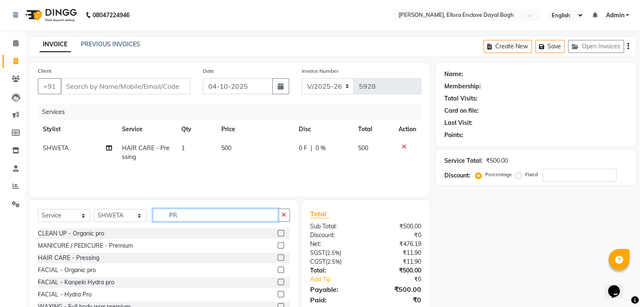
type input "P"
click at [184, 213] on input "P" at bounding box center [215, 215] width 125 height 13
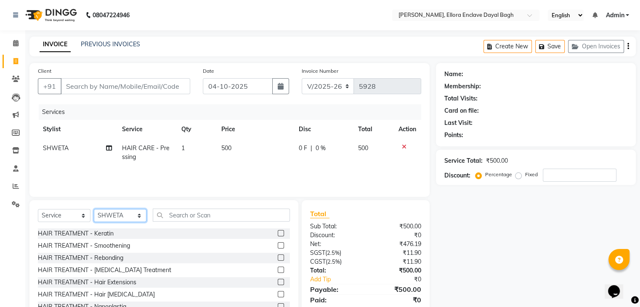
click at [131, 216] on select "Select Stylist AMAN DANISH SALMANI [PERSON_NAME] kakul KAVITA [PERSON_NAME] [PE…" at bounding box center [120, 215] width 53 height 13
select select "53879"
click at [94, 210] on select "Select Stylist AMAN DANISH SALMANI [PERSON_NAME] kakul KAVITA [PERSON_NAME] [PE…" at bounding box center [120, 215] width 53 height 13
click at [183, 217] on input "text" at bounding box center [221, 215] width 137 height 13
click at [183, 218] on input "text" at bounding box center [221, 215] width 137 height 13
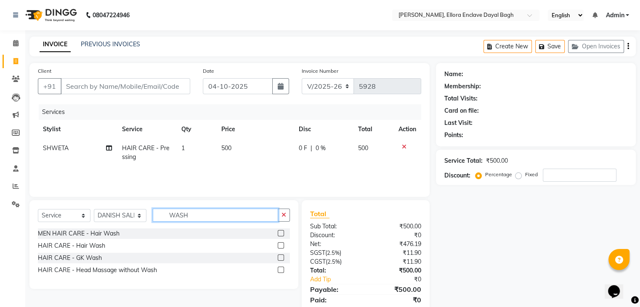
type input "WASH"
click at [284, 247] on label at bounding box center [281, 246] width 6 height 6
click at [283, 247] on input "checkbox" at bounding box center [280, 245] width 5 height 5
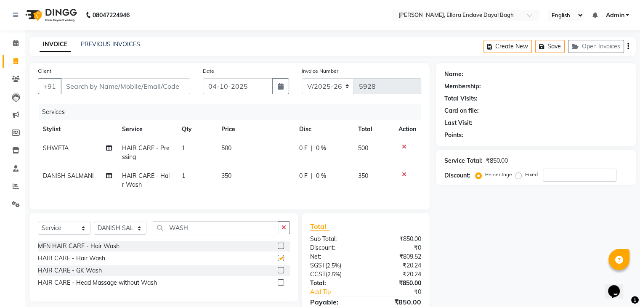
checkbox input "false"
click at [259, 178] on td "350" at bounding box center [255, 181] width 78 height 28
select select "53879"
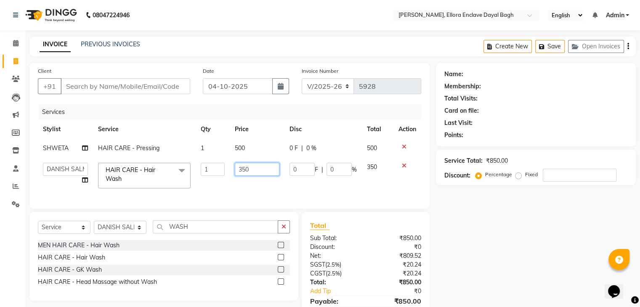
click at [261, 174] on input "350" at bounding box center [257, 169] width 45 height 13
type input "3"
type input "400"
click at [160, 86] on input "Client" at bounding box center [126, 86] width 130 height 16
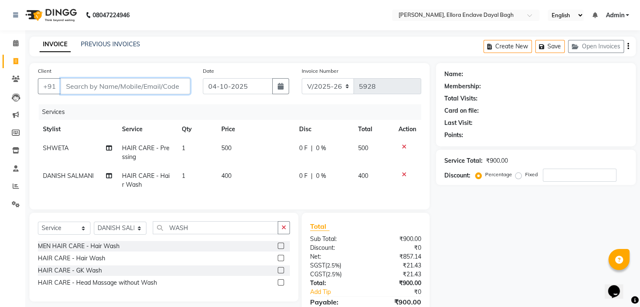
type input "8"
type input "0"
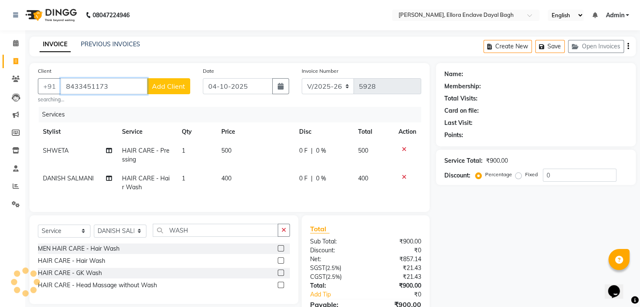
type input "8433451173"
click at [160, 86] on span "Add Client" at bounding box center [168, 86] width 33 height 8
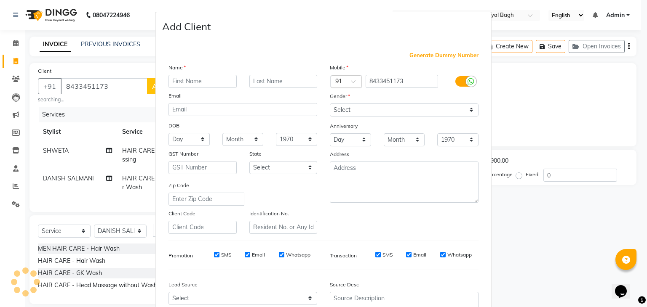
click at [198, 75] on input "text" at bounding box center [202, 81] width 68 height 13
type input "[PERSON_NAME]"
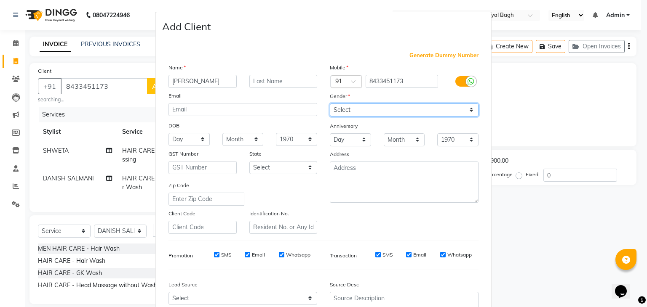
click at [376, 110] on select "Select [DEMOGRAPHIC_DATA] [DEMOGRAPHIC_DATA] Other Prefer Not To Say" at bounding box center [404, 110] width 149 height 13
select select "[DEMOGRAPHIC_DATA]"
click at [330, 104] on select "Select [DEMOGRAPHIC_DATA] [DEMOGRAPHIC_DATA] Other Prefer Not To Say" at bounding box center [404, 110] width 149 height 13
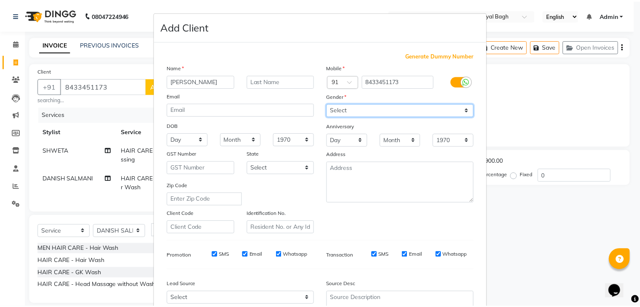
scroll to position [85, 0]
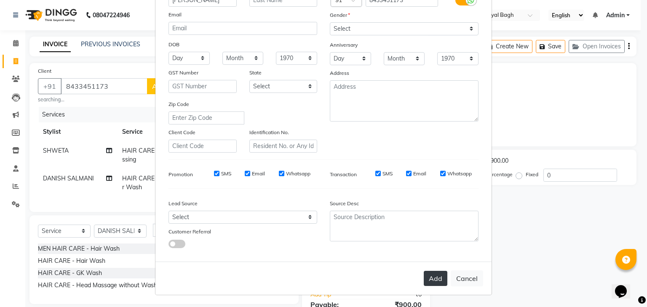
click at [434, 277] on button "Add" at bounding box center [436, 278] width 24 height 15
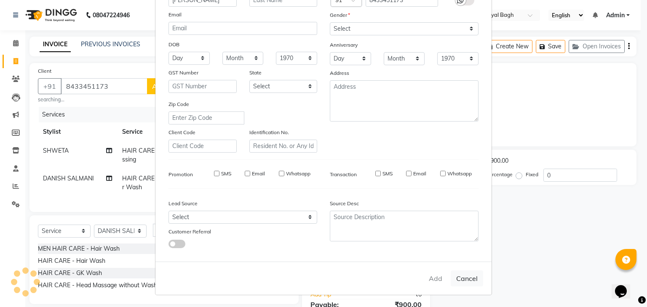
select select
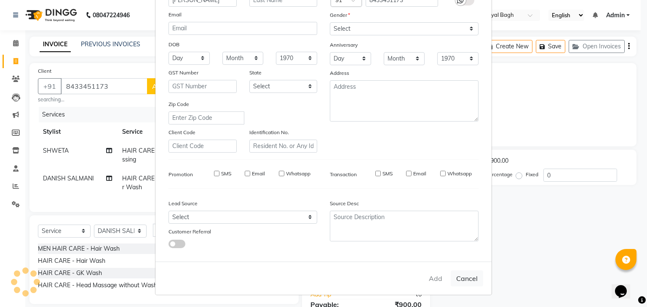
select select
checkbox input "false"
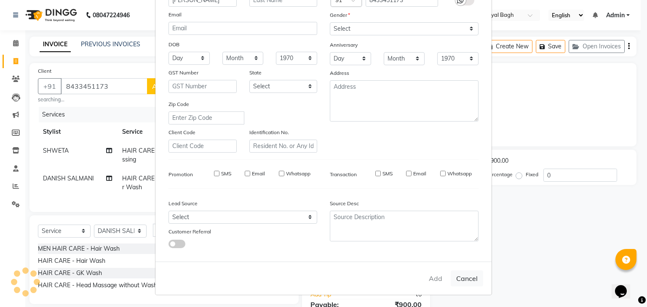
checkbox input "false"
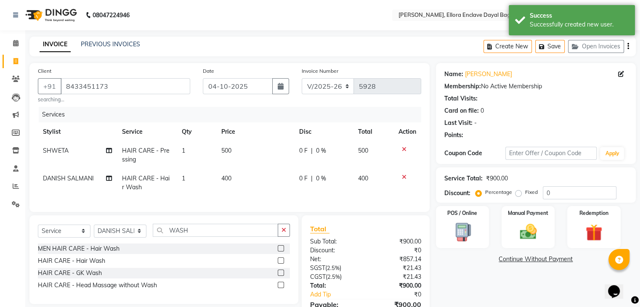
scroll to position [51, 0]
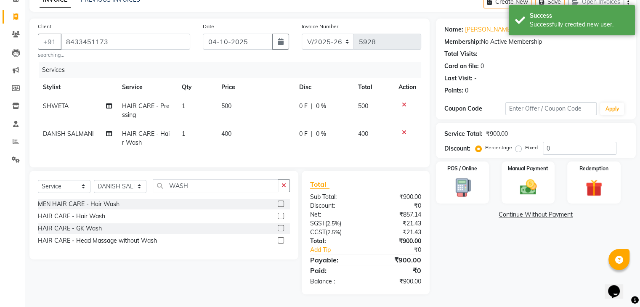
click at [489, 278] on div "Name: [PERSON_NAME] Membership: No Active Membership Total Visits: Card on file…" at bounding box center [539, 157] width 206 height 276
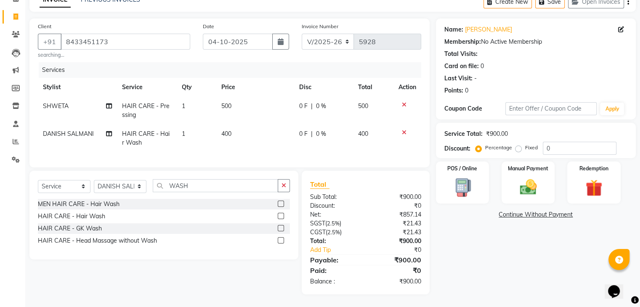
click at [489, 278] on div "Name: [PERSON_NAME] Membership: No Active Membership Total Visits: Card on file…" at bounding box center [539, 157] width 206 height 276
click at [532, 192] on div "Manual Payment" at bounding box center [528, 182] width 55 height 43
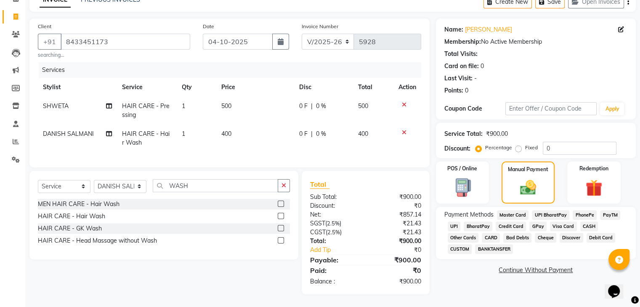
click at [455, 222] on span "UPI" at bounding box center [454, 227] width 13 height 10
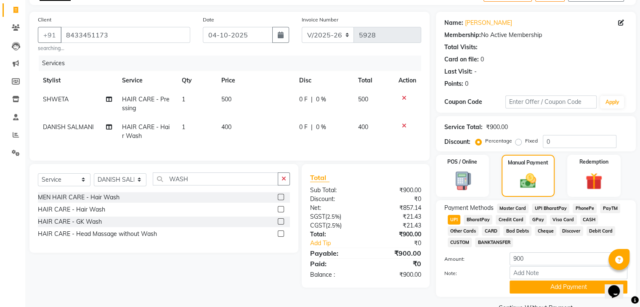
scroll to position [72, 0]
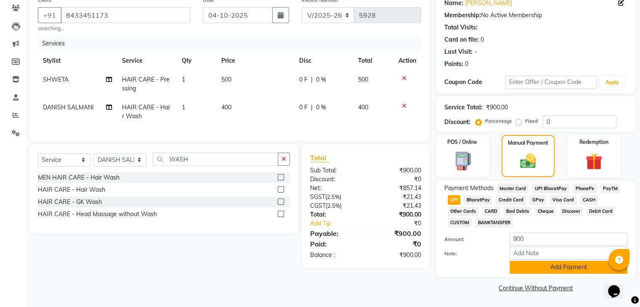
click at [558, 267] on button "Add Payment" at bounding box center [569, 267] width 118 height 13
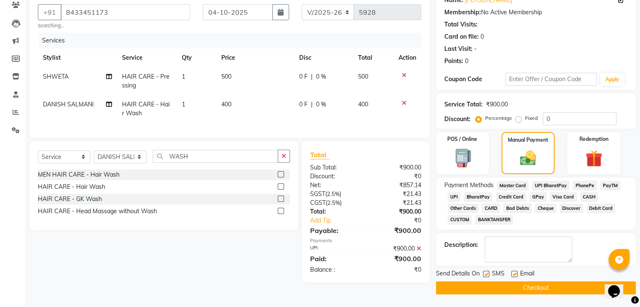
click at [515, 272] on label at bounding box center [515, 274] width 6 height 6
click at [515, 272] on input "checkbox" at bounding box center [514, 274] width 5 height 5
checkbox input "false"
click at [485, 274] on label at bounding box center [486, 274] width 6 height 6
click at [485, 274] on input "checkbox" at bounding box center [485, 274] width 5 height 5
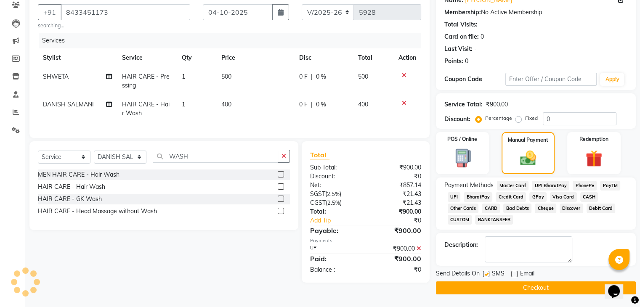
checkbox input "false"
click at [489, 286] on button "Checkout" at bounding box center [536, 288] width 200 height 13
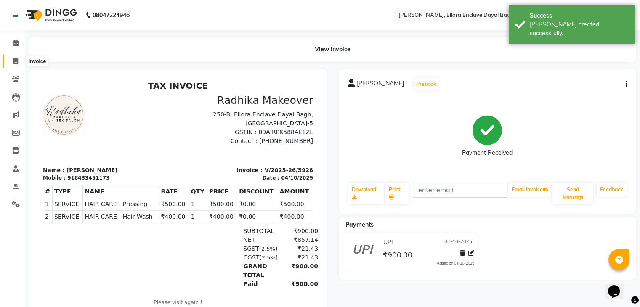
click at [9, 61] on span at bounding box center [15, 62] width 15 height 10
select select "6880"
select select "service"
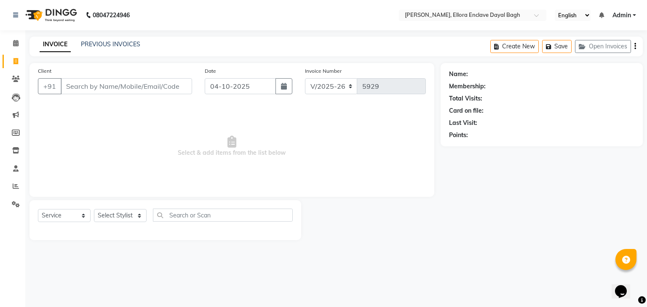
click at [9, 61] on span at bounding box center [15, 62] width 15 height 10
select select "service"
type input "5929"
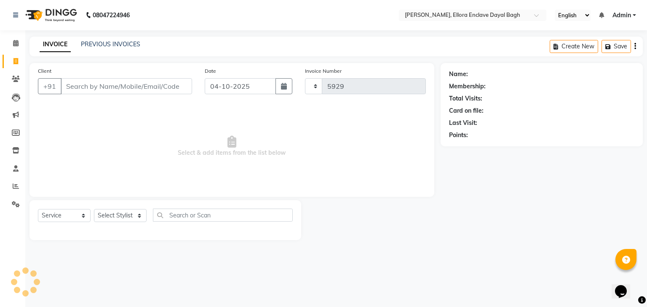
select select "6880"
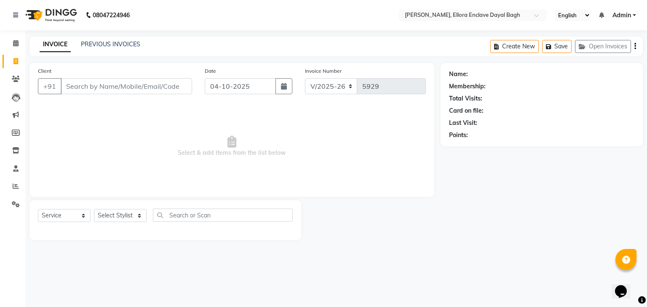
click at [89, 83] on input "Client" at bounding box center [126, 86] width 131 height 16
click at [94, 90] on input "Client" at bounding box center [126, 86] width 131 height 16
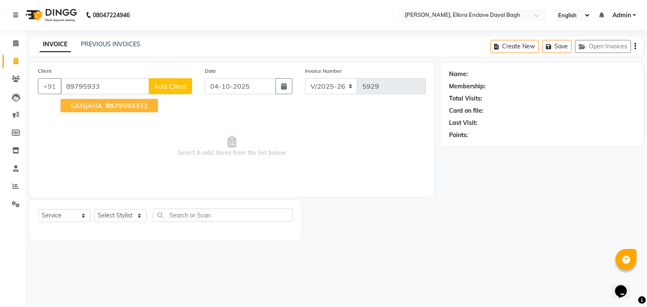
click at [108, 104] on span "89795933" at bounding box center [123, 105] width 34 height 8
type input "8979593332"
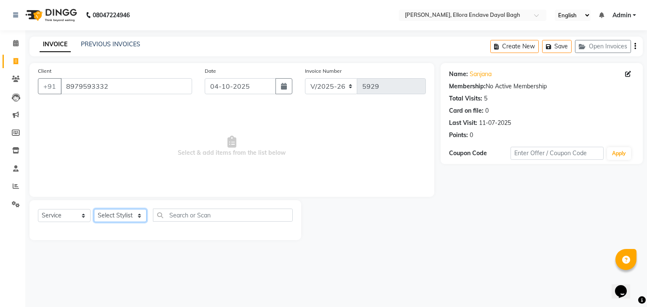
click at [136, 217] on select "Select Stylist AMAN DANISH SALMANI [PERSON_NAME] kakul KAVITA [PERSON_NAME] [PE…" at bounding box center [120, 215] width 53 height 13
select select "53877"
click at [94, 210] on select "Select Stylist AMAN DANISH SALMANI [PERSON_NAME] kakul KAVITA [PERSON_NAME] [PE…" at bounding box center [120, 215] width 53 height 13
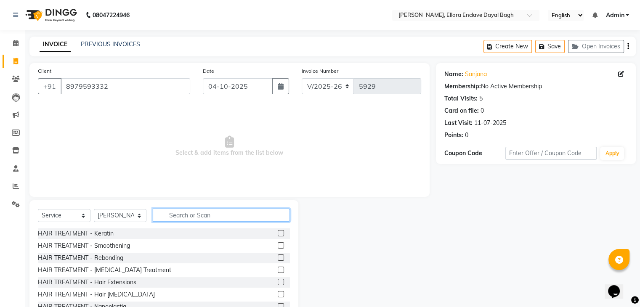
click at [169, 214] on input "text" at bounding box center [221, 215] width 137 height 13
type input "R"
click at [171, 223] on div "Select Service Product Membership Package Voucher Prepaid Gift Card Select Styl…" at bounding box center [164, 219] width 252 height 20
click at [172, 218] on input "text" at bounding box center [221, 215] width 137 height 13
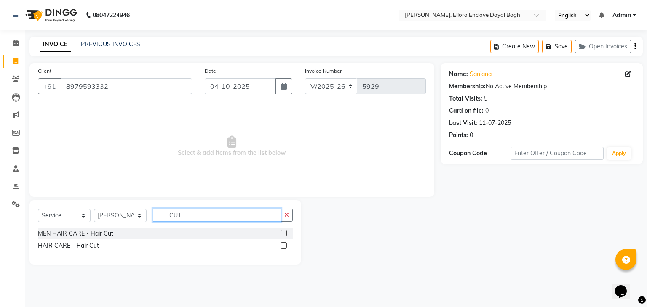
type input "CUT"
click at [282, 245] on label at bounding box center [283, 246] width 6 height 6
click at [282, 245] on input "checkbox" at bounding box center [282, 245] width 5 height 5
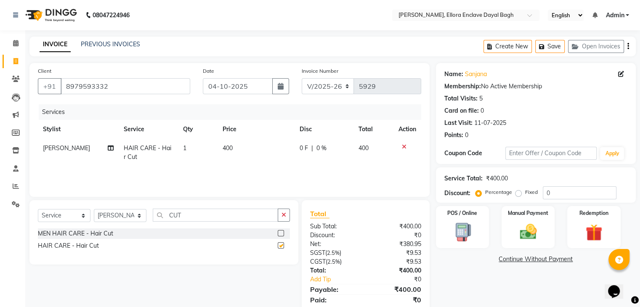
checkbox input "false"
click at [138, 217] on select "Select Stylist AMAN DANISH SALMANI [PERSON_NAME] kakul KAVITA [PERSON_NAME] [PE…" at bounding box center [120, 215] width 53 height 13
select select "86751"
click at [94, 210] on select "Select Stylist AMAN DANISH SALMANI [PERSON_NAME] kakul KAVITA [PERSON_NAME] [PE…" at bounding box center [120, 215] width 53 height 13
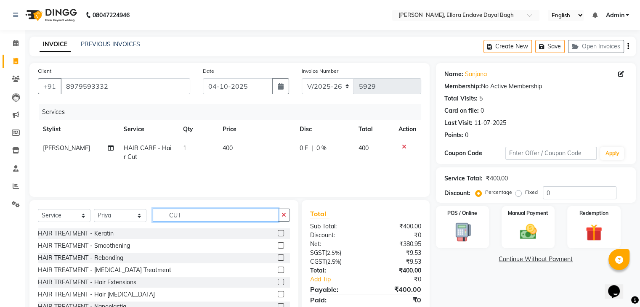
click at [204, 214] on input "CUT" at bounding box center [215, 215] width 125 height 13
type input "C"
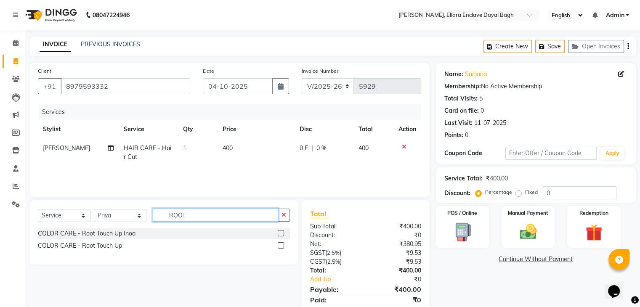
type input "ROOT"
click at [281, 245] on label at bounding box center [281, 246] width 6 height 6
click at [281, 245] on input "checkbox" at bounding box center [280, 245] width 5 height 5
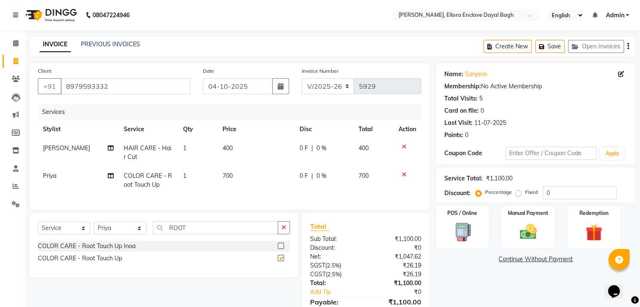
checkbox input "false"
click at [110, 176] on icon at bounding box center [111, 176] width 6 height 6
select select "86751"
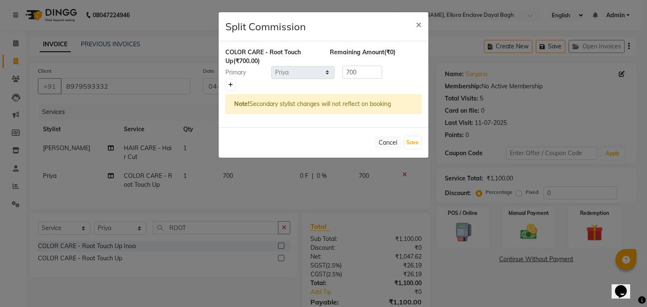
click at [231, 83] on icon at bounding box center [230, 85] width 5 height 5
type input "350"
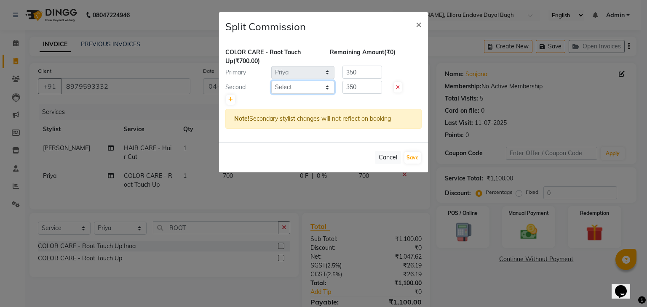
click at [292, 86] on select "Select AMAN DANISH SALMANI [PERSON_NAME] kakul KAVITA [PERSON_NAME] [PERSON_NAM…" at bounding box center [302, 87] width 63 height 13
select select "53882"
click at [271, 81] on select "Select AMAN DANISH SALMANI [PERSON_NAME] kakul KAVITA [PERSON_NAME] [PERSON_NAM…" at bounding box center [302, 87] width 63 height 13
click at [413, 153] on button "Save" at bounding box center [412, 158] width 16 height 12
select select "Select"
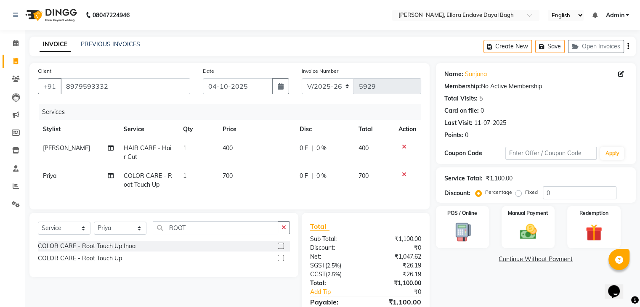
scroll to position [49, 0]
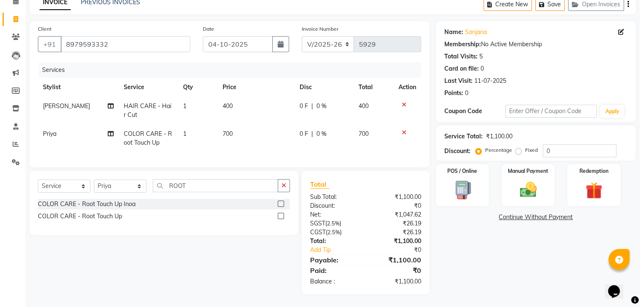
drag, startPoint x: 518, startPoint y: 145, endPoint x: 563, endPoint y: 141, distance: 45.7
click at [563, 144] on div "Percentage Fixed 0" at bounding box center [546, 150] width 139 height 13
click at [563, 144] on input "0" at bounding box center [580, 150] width 74 height 13
type input "1"
click at [526, 147] on label "Fixed" at bounding box center [532, 151] width 13 height 8
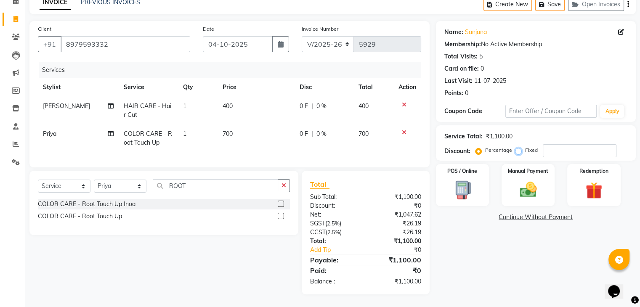
click at [518, 147] on input "Fixed" at bounding box center [521, 150] width 6 height 6
radio input "true"
click at [557, 147] on input "number" at bounding box center [580, 150] width 74 height 13
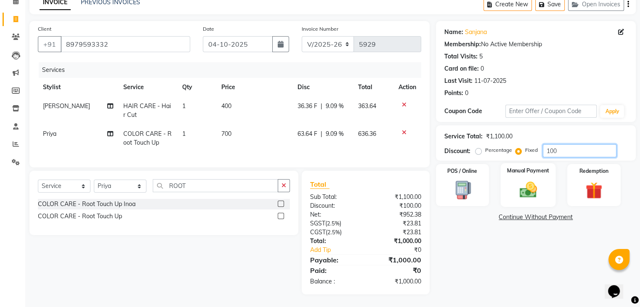
type input "100"
click at [528, 172] on div "Manual Payment" at bounding box center [528, 184] width 55 height 43
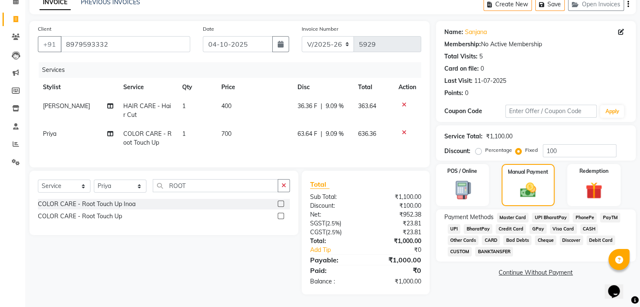
click at [587, 224] on span "CASH" at bounding box center [590, 229] width 18 height 10
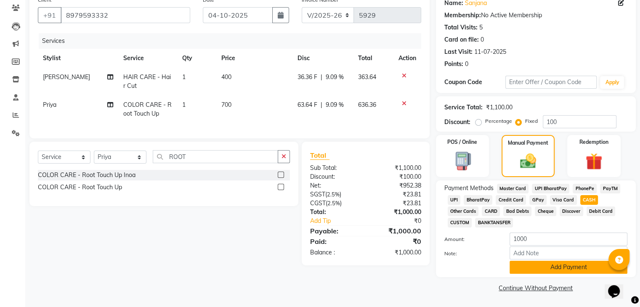
click at [566, 264] on button "Add Payment" at bounding box center [569, 267] width 118 height 13
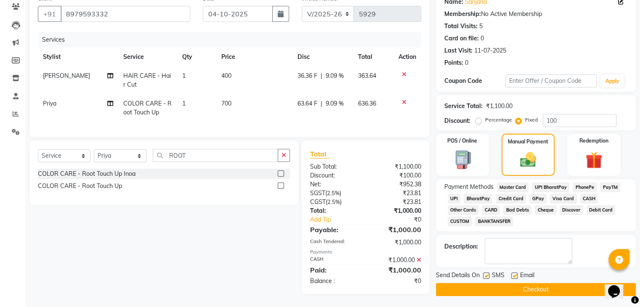
click at [515, 277] on label at bounding box center [515, 276] width 6 height 6
click at [515, 277] on input "checkbox" at bounding box center [514, 276] width 5 height 5
checkbox input "false"
click at [485, 276] on label at bounding box center [486, 276] width 6 height 6
click at [485, 276] on input "checkbox" at bounding box center [485, 276] width 5 height 5
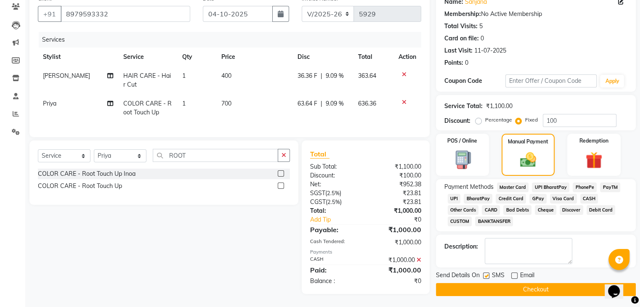
checkbox input "false"
click at [483, 291] on button "Checkout" at bounding box center [536, 289] width 200 height 13
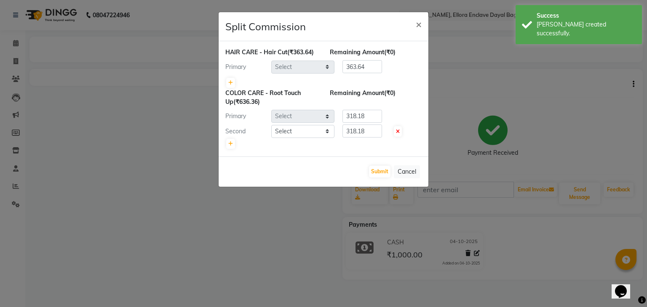
select select "53877"
select select "86751"
select select "53882"
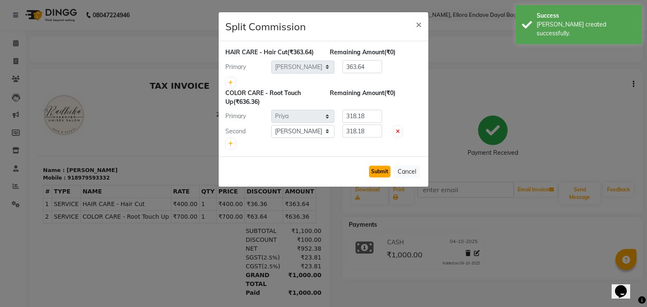
click at [381, 169] on button "Submit" at bounding box center [379, 172] width 21 height 12
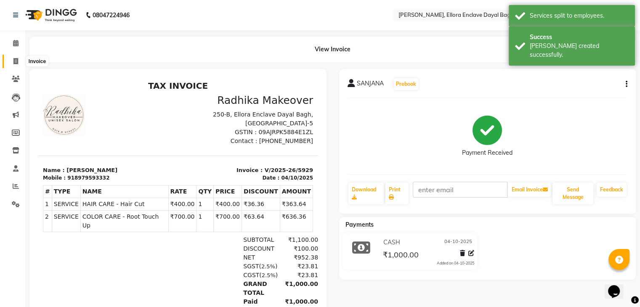
click at [13, 58] on span at bounding box center [15, 62] width 15 height 10
select select "service"
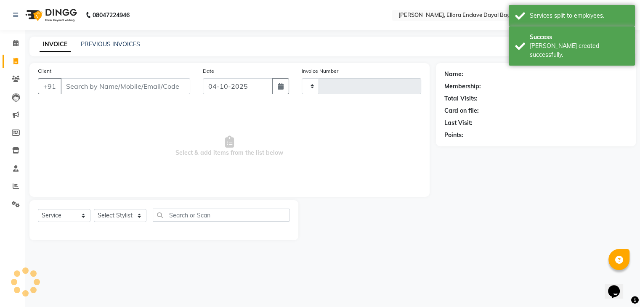
type input "5930"
select select "6880"
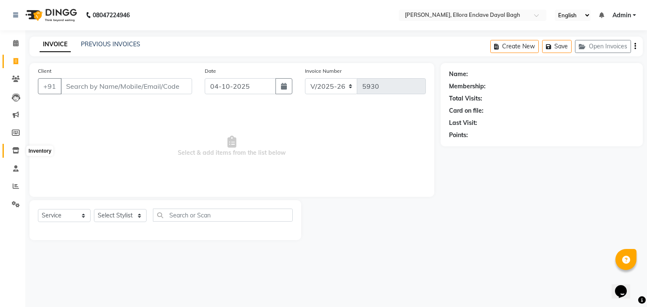
click at [18, 148] on icon at bounding box center [15, 150] width 7 height 6
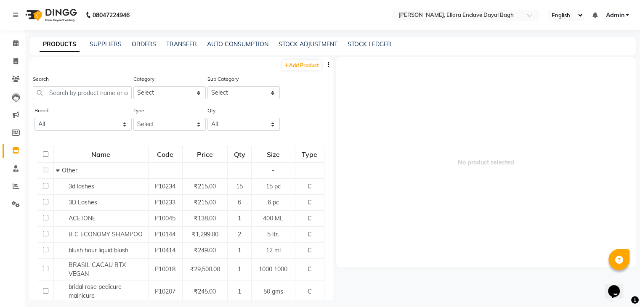
click at [308, 39] on div "PRODUCTS SUPPLIERS ORDERS TRANSFER AUTO CONSUMPTION STOCK ADJUSTMENT STOCK LEDG…" at bounding box center [332, 46] width 607 height 19
click at [317, 47] on link "STOCK ADJUSTMENT" at bounding box center [308, 44] width 59 height 8
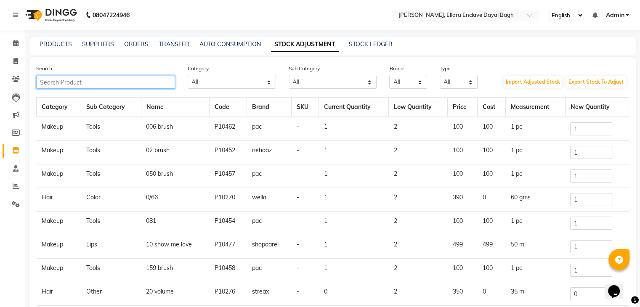
click at [155, 81] on input "text" at bounding box center [105, 82] width 139 height 13
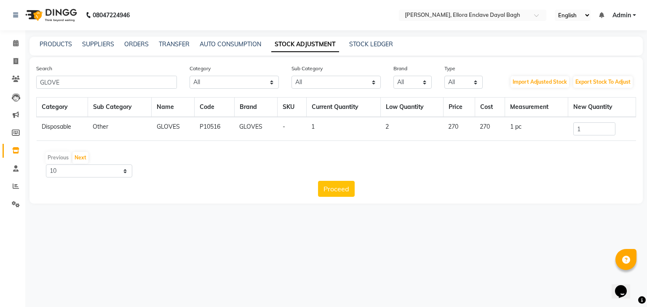
click at [109, 90] on div "Search GLOVE Category All Hair Skin Makeup Personal Care Appliances [PERSON_NAM…" at bounding box center [335, 130] width 613 height 147
click at [105, 83] on input "GLOVE" at bounding box center [106, 82] width 141 height 13
type input "G"
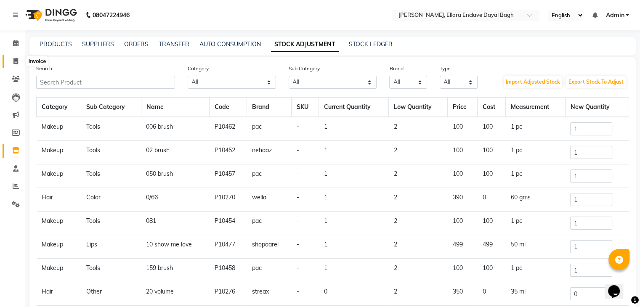
click at [17, 59] on icon at bounding box center [15, 61] width 5 height 6
select select "6880"
select select "service"
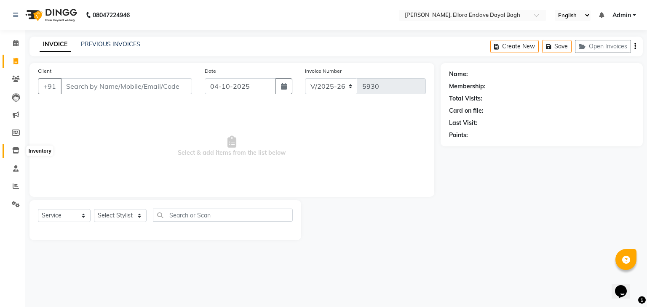
click at [14, 150] on icon at bounding box center [15, 150] width 7 height 6
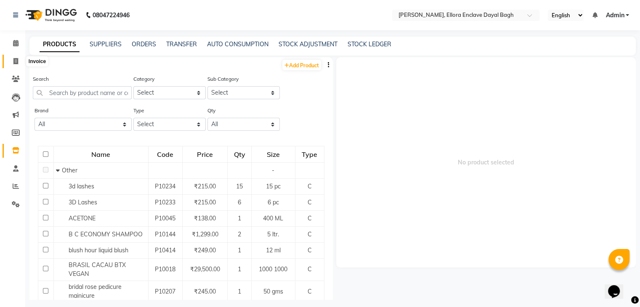
click at [12, 64] on span at bounding box center [15, 62] width 15 height 10
select select "6880"
select select "service"
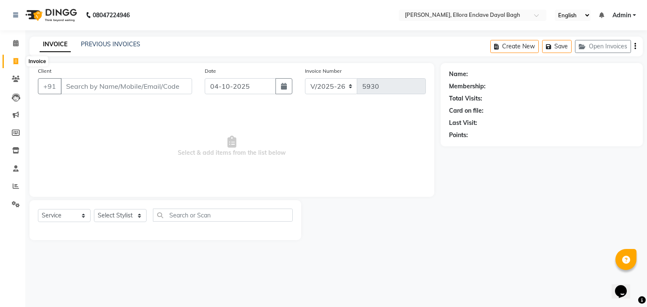
click at [18, 62] on icon at bounding box center [15, 61] width 5 height 6
select select "6880"
select select "service"
